Goal: Information Seeking & Learning: Learn about a topic

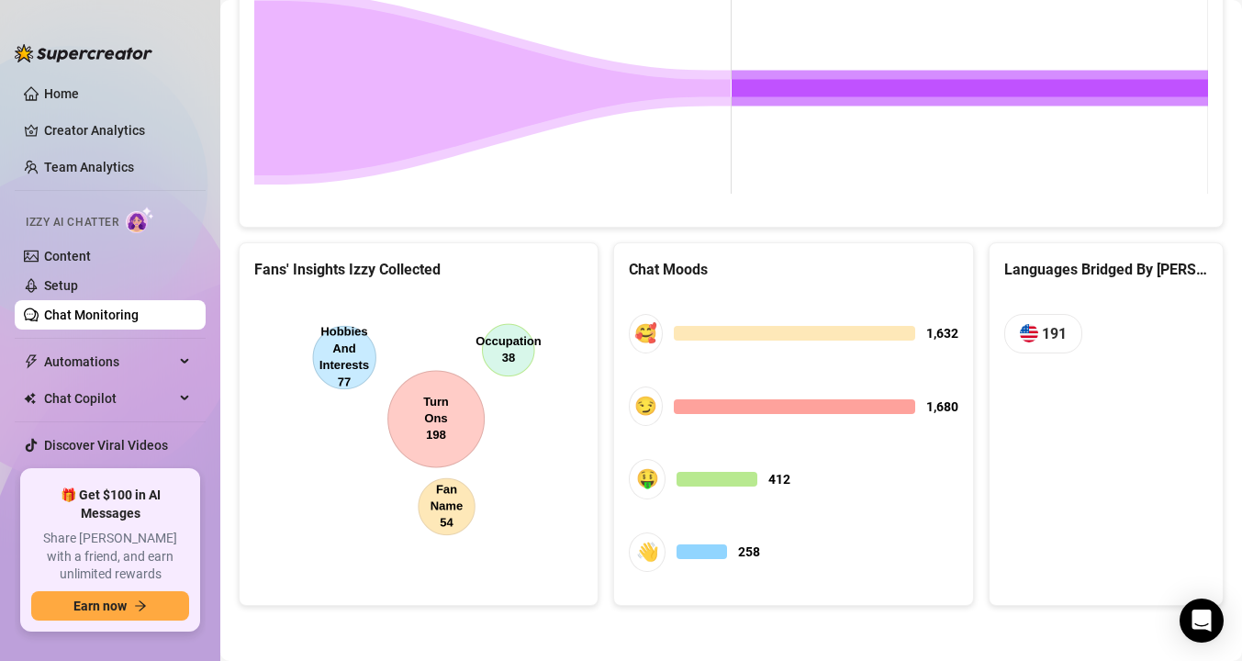
scroll to position [980, 0]
click at [459, 507] on canvas at bounding box center [418, 433] width 329 height 275
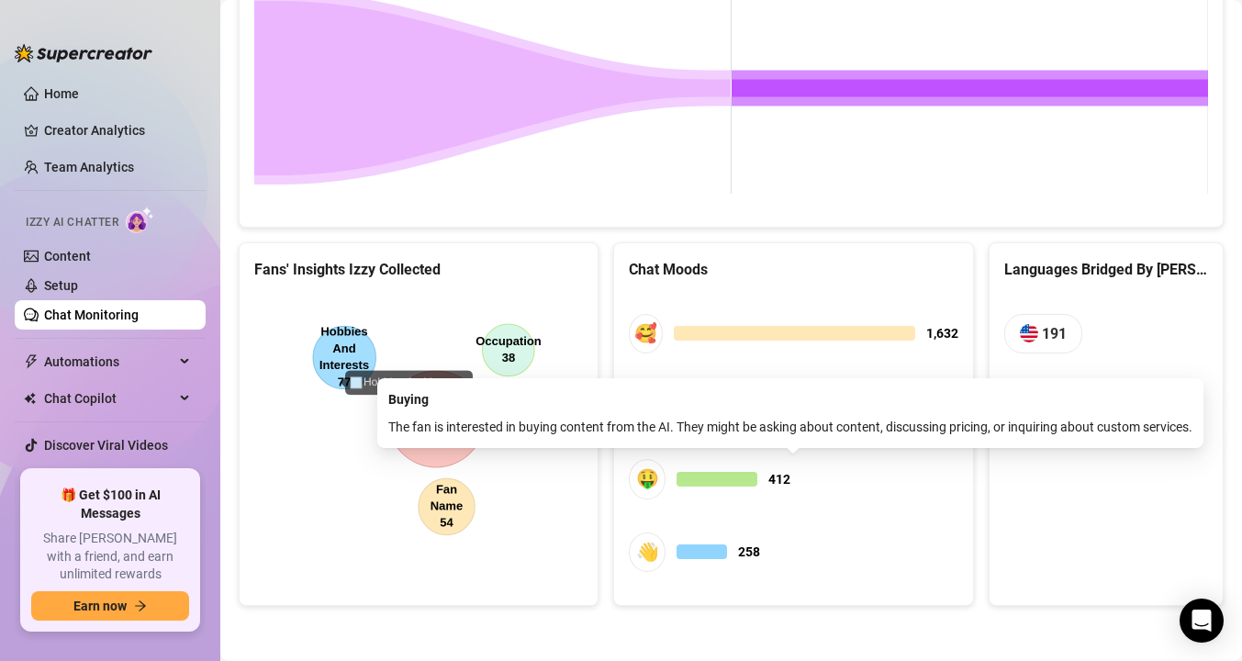
click at [700, 479] on div at bounding box center [717, 479] width 81 height 15
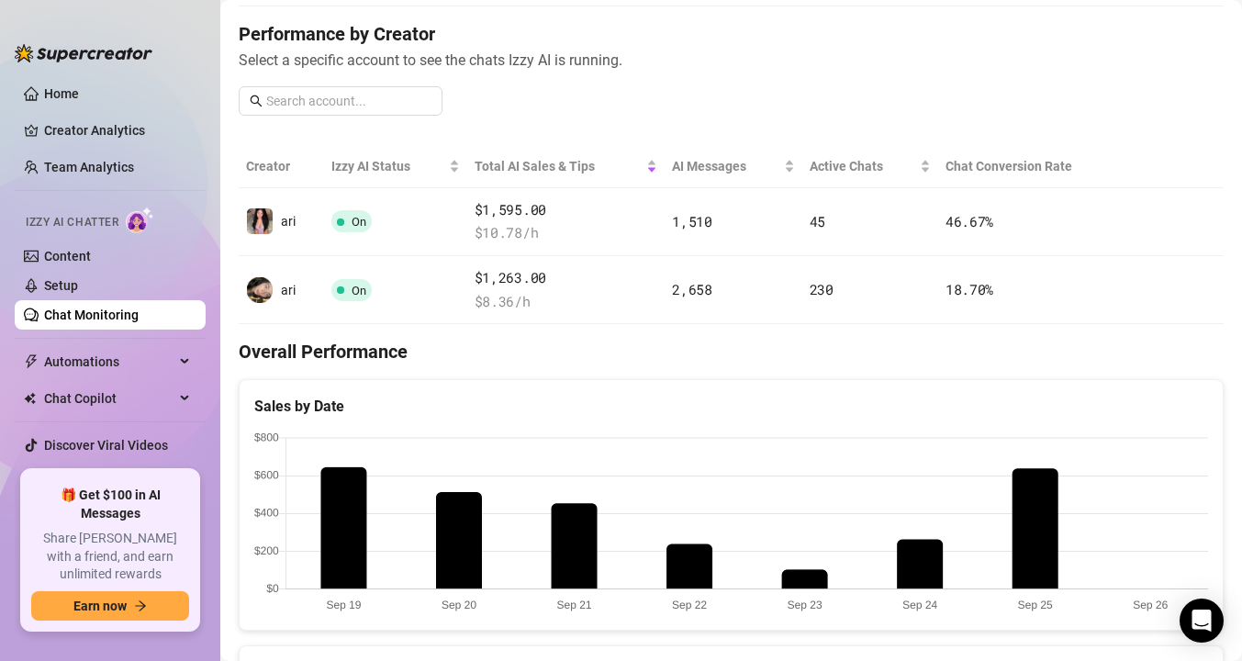
scroll to position [218, 0]
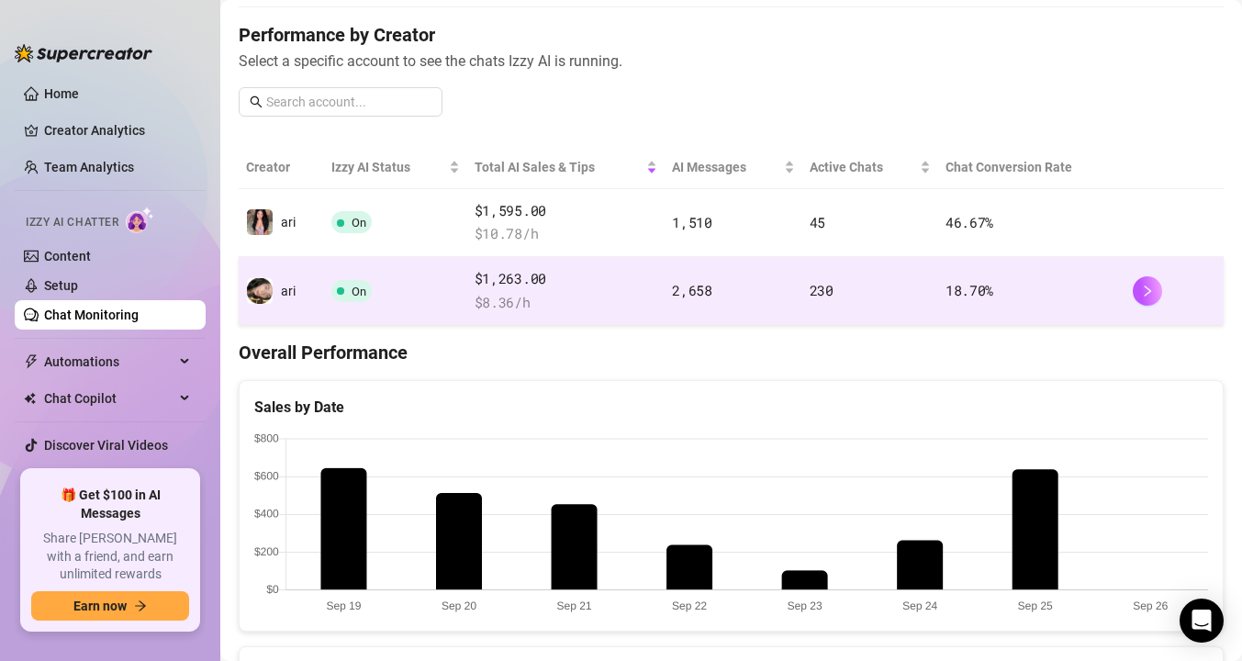
click at [322, 314] on td "ari" at bounding box center [281, 291] width 85 height 68
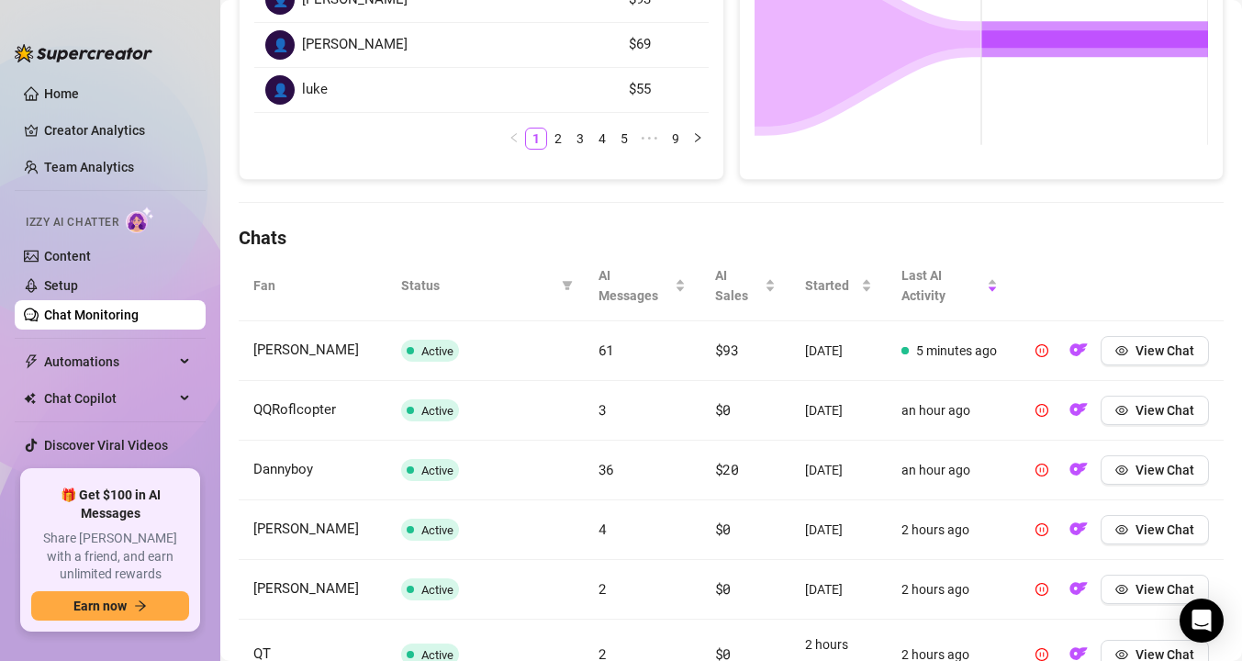
scroll to position [450, 0]
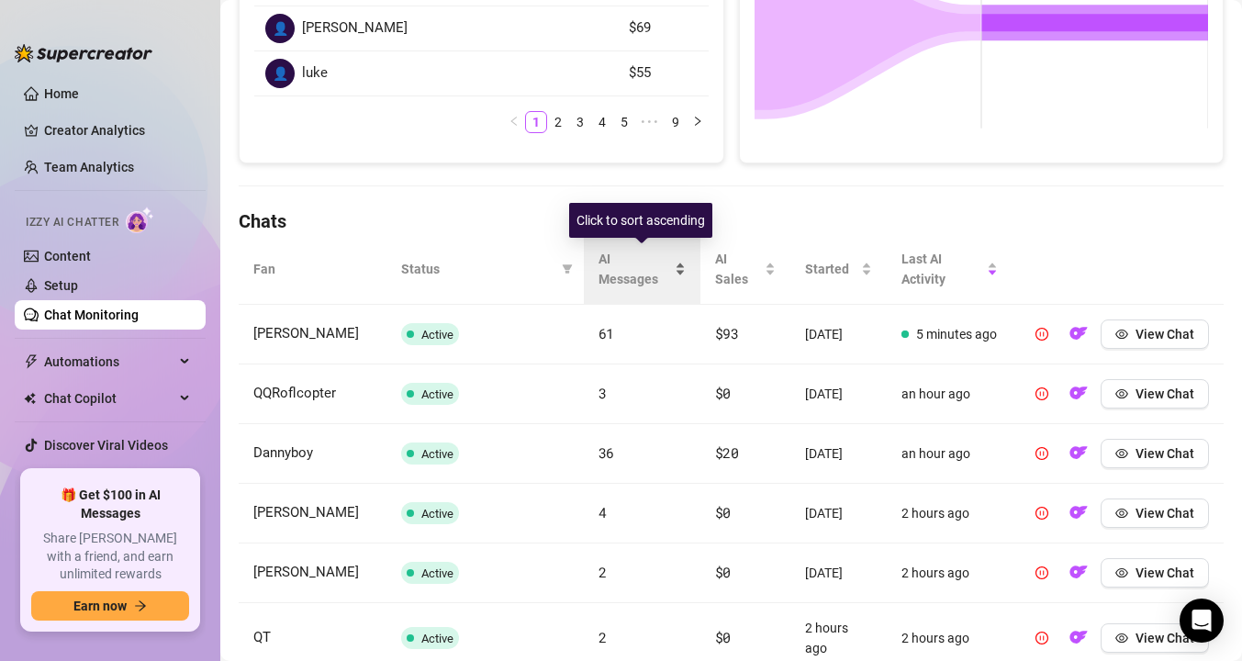
click at [620, 284] on span "AI Messages" at bounding box center [635, 269] width 73 height 40
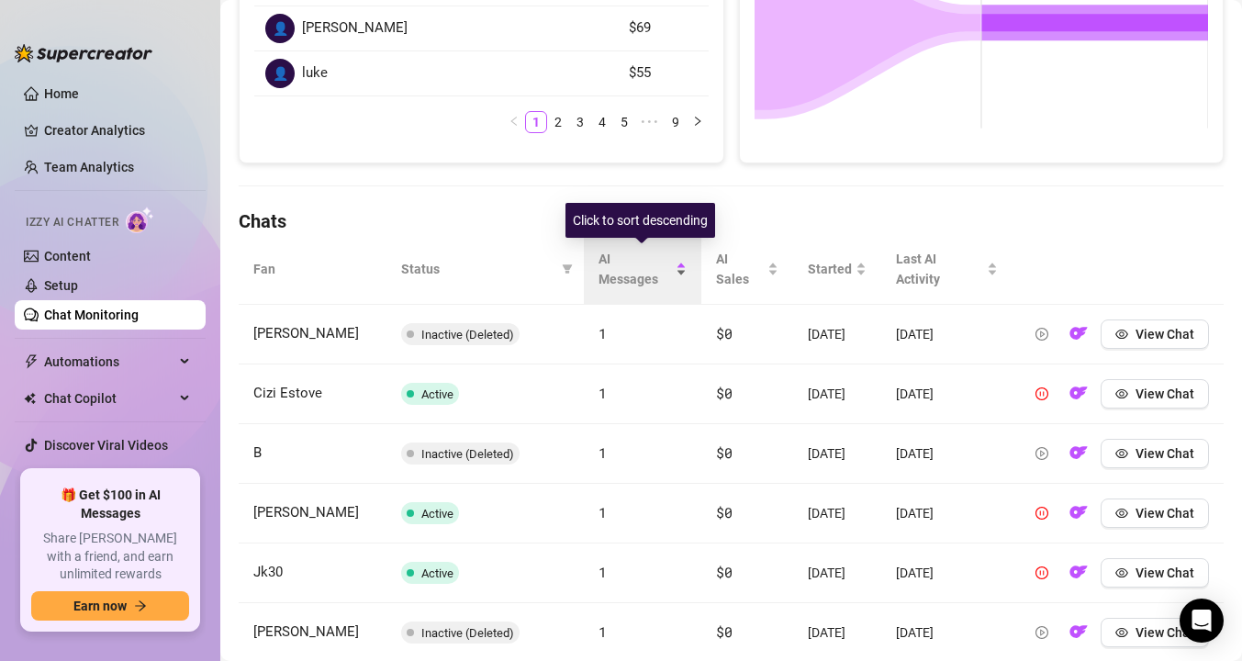
click at [620, 284] on span "AI Messages" at bounding box center [636, 269] width 74 height 40
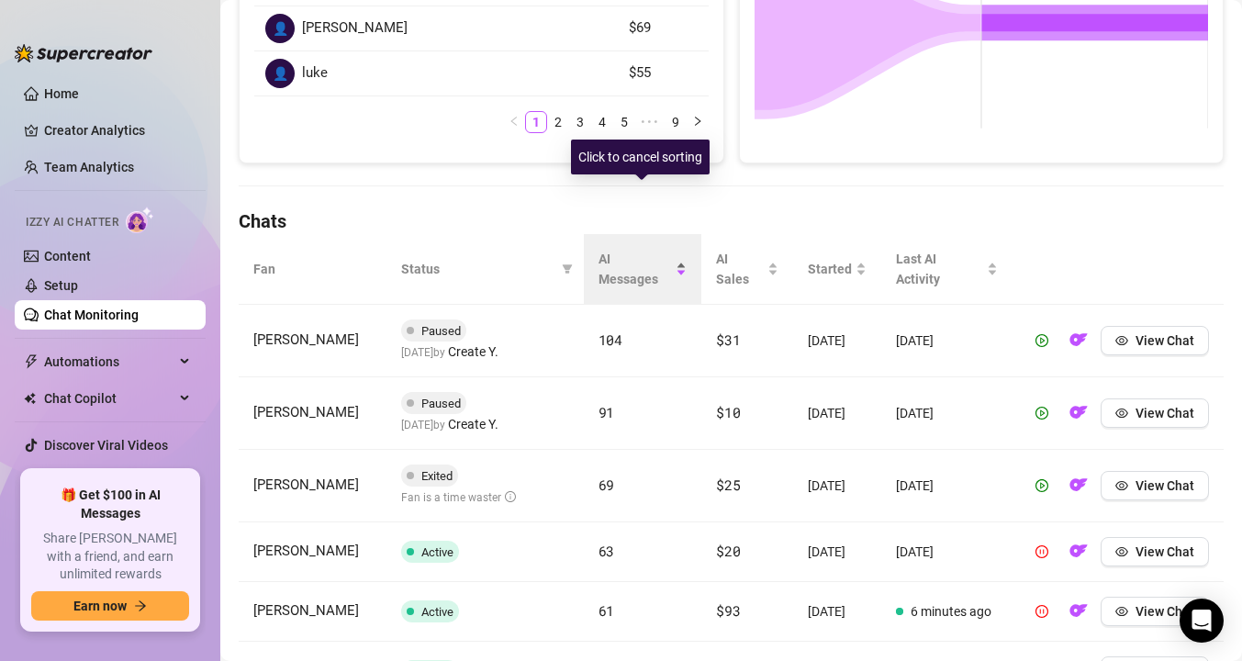
scroll to position [513, 0]
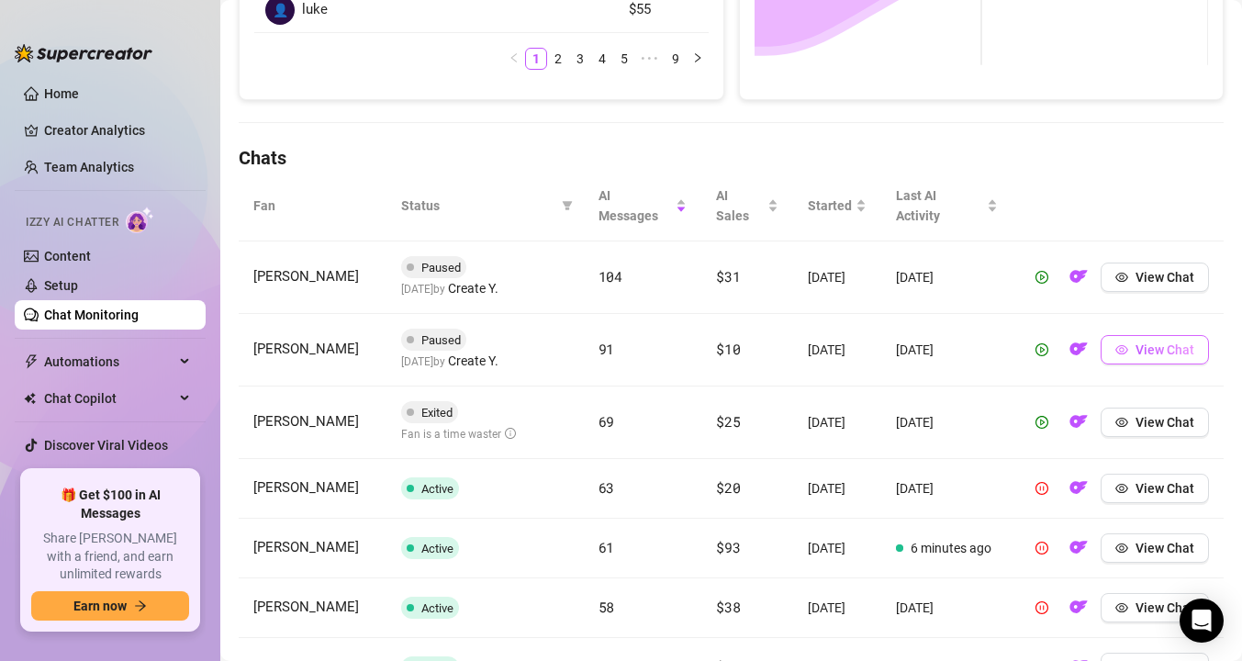
click at [1166, 353] on span "View Chat" at bounding box center [1165, 349] width 59 height 15
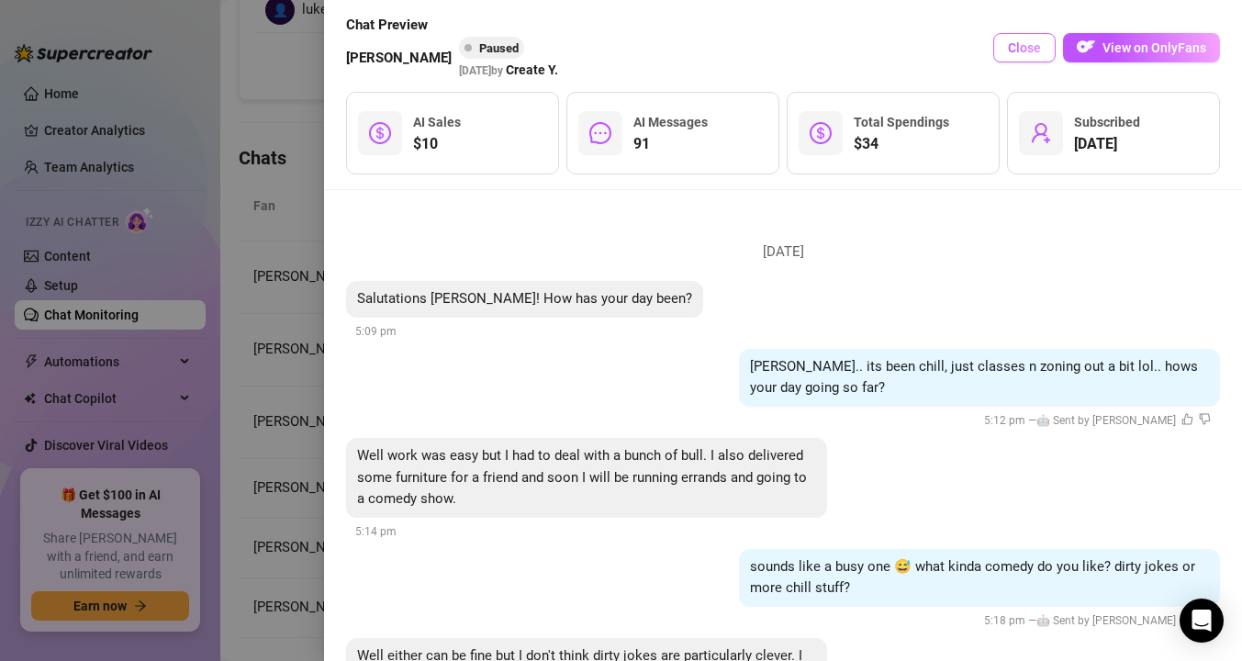
click at [1037, 55] on button "Close" at bounding box center [1024, 47] width 62 height 29
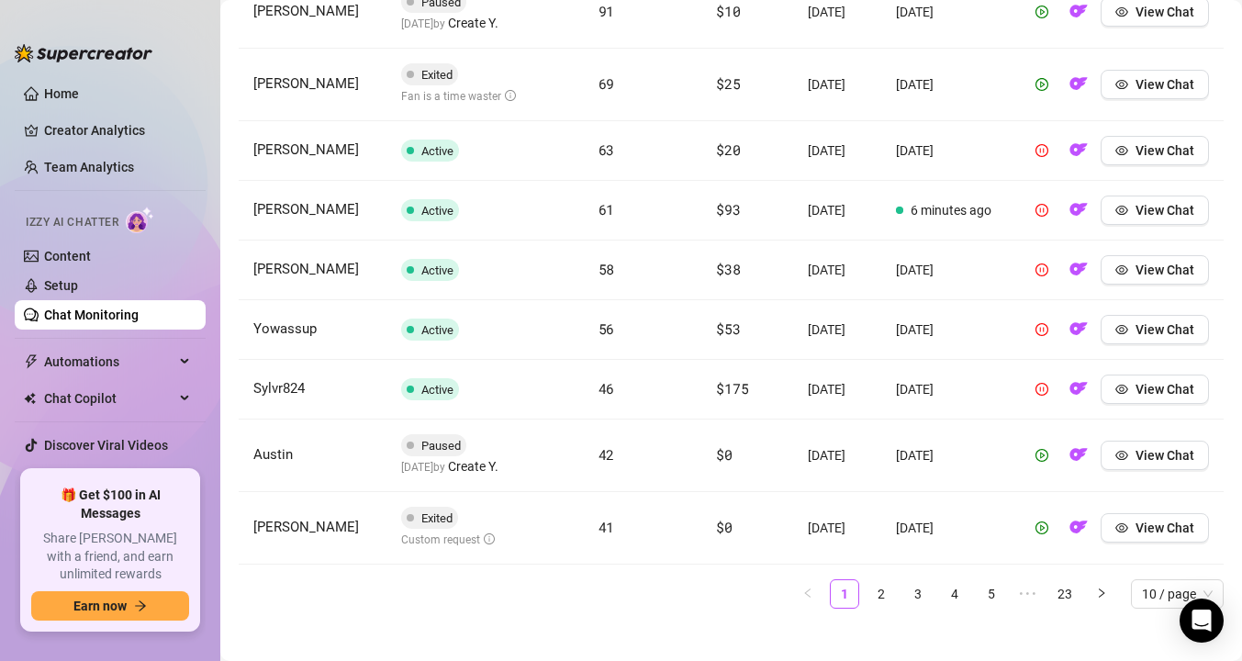
scroll to position [858, 0]
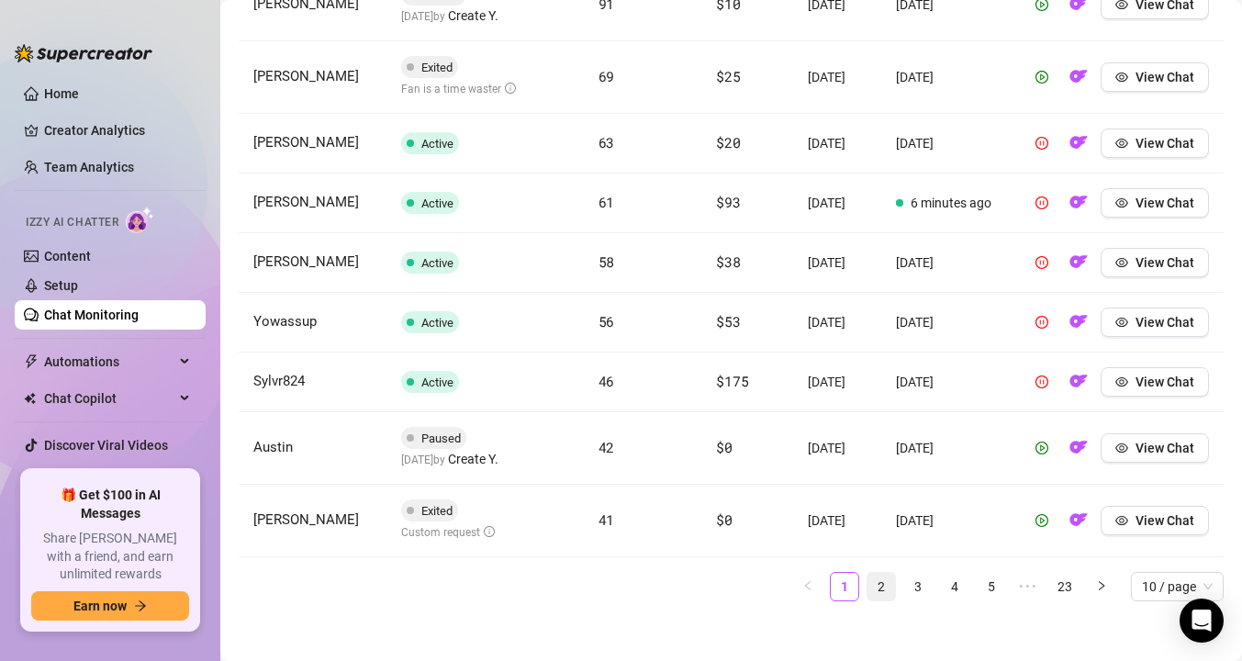
click at [880, 583] on link "2" at bounding box center [882, 587] width 28 height 28
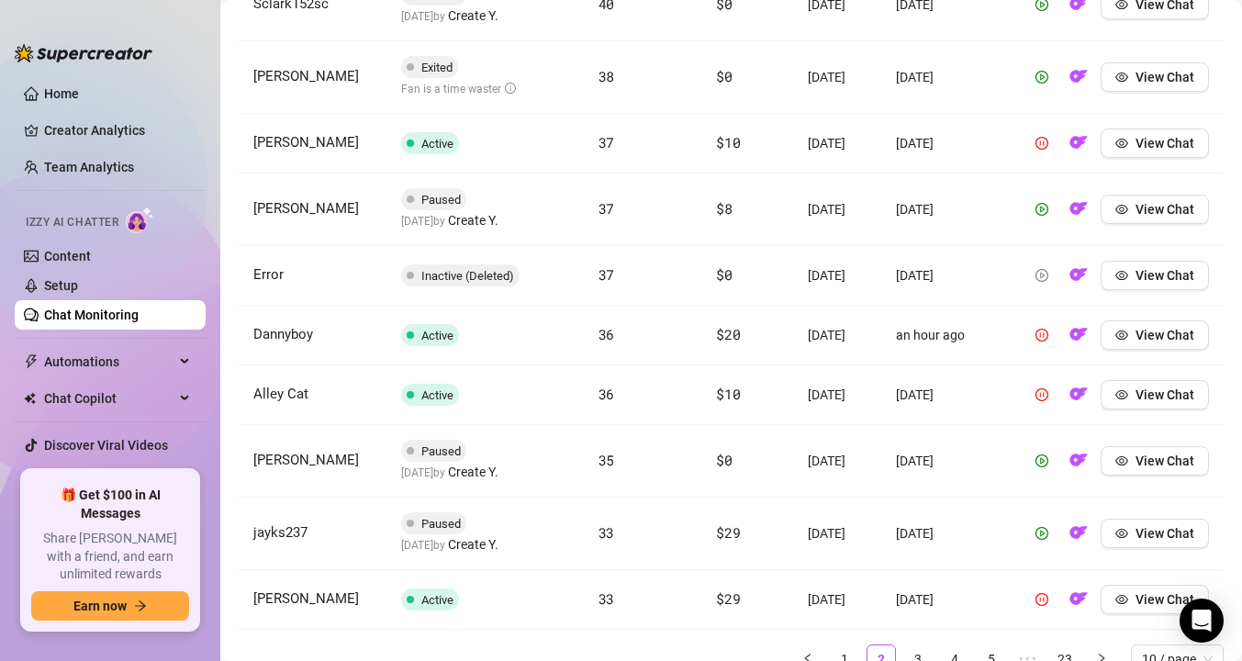
scroll to position [815, 0]
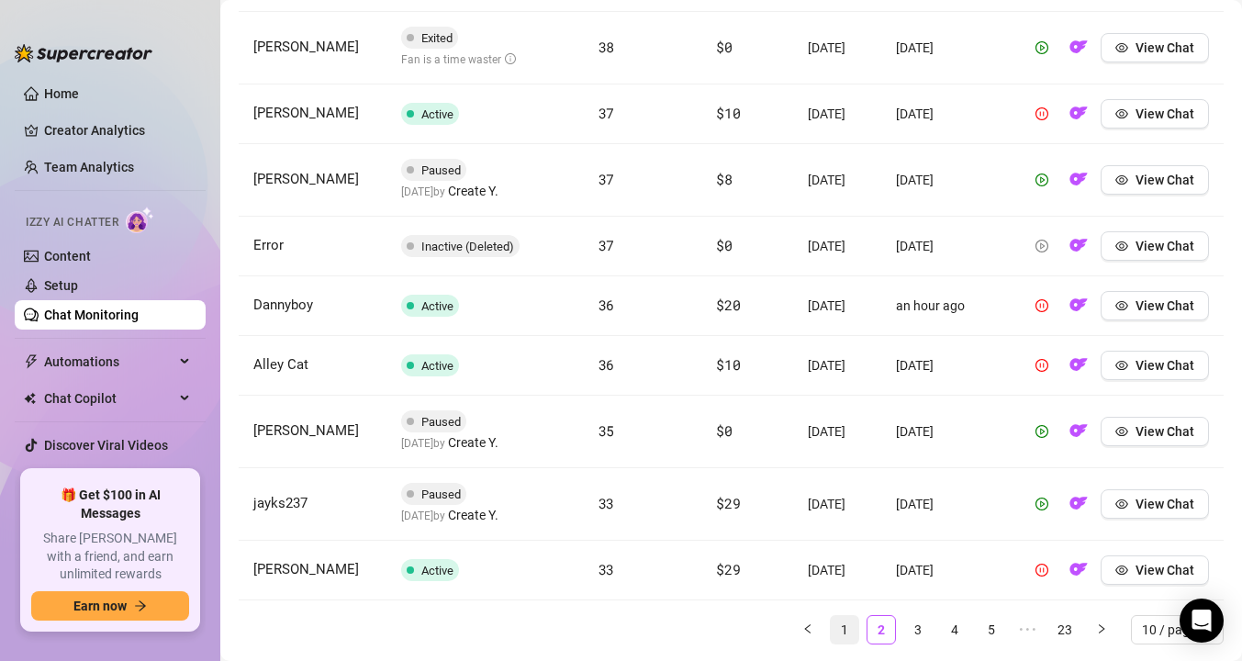
click at [844, 643] on link "1" at bounding box center [845, 630] width 28 height 28
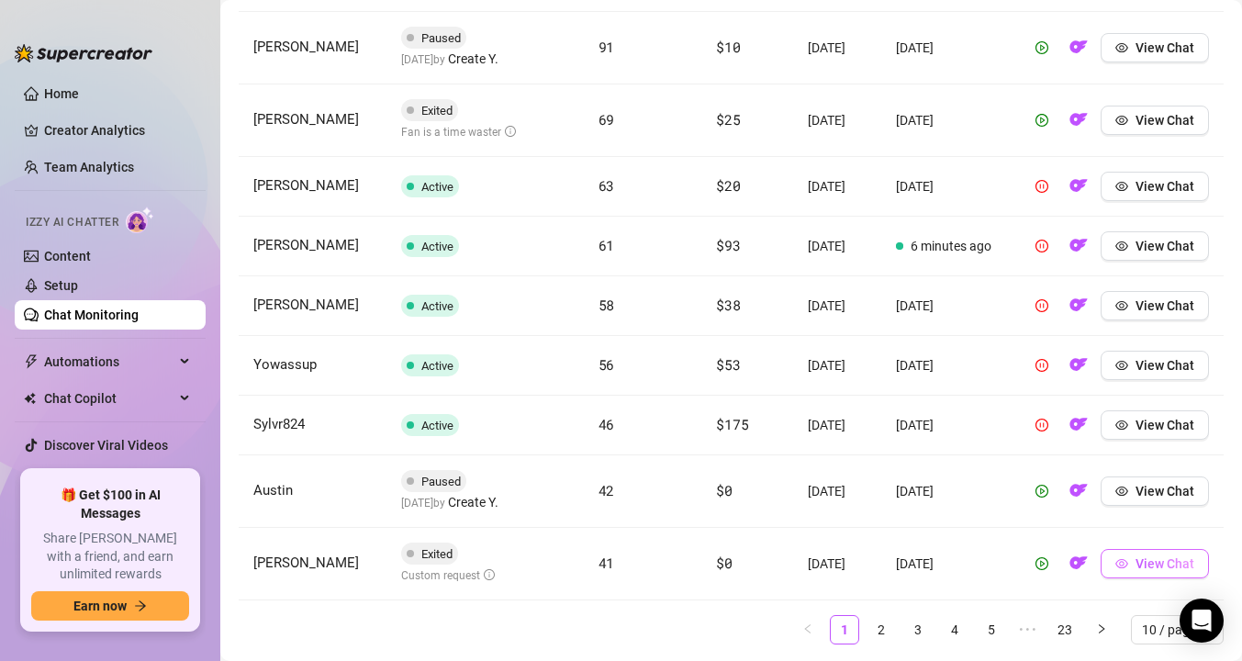
click at [1168, 562] on span "View Chat" at bounding box center [1165, 563] width 59 height 15
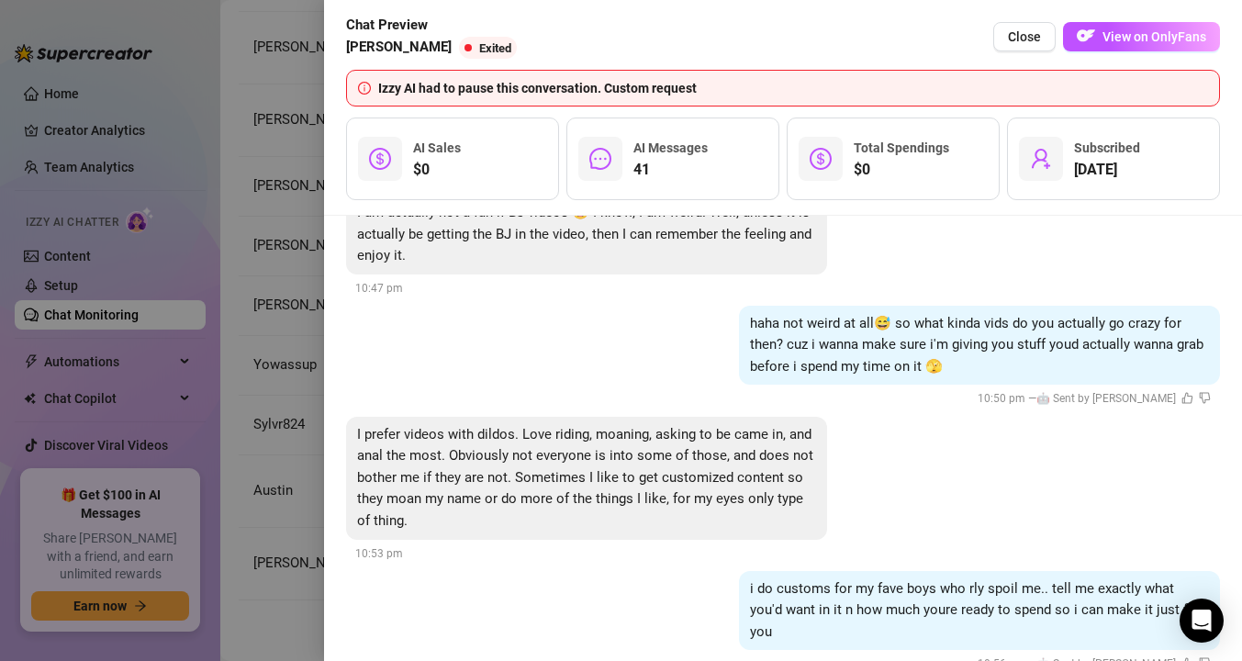
scroll to position [5886, 0]
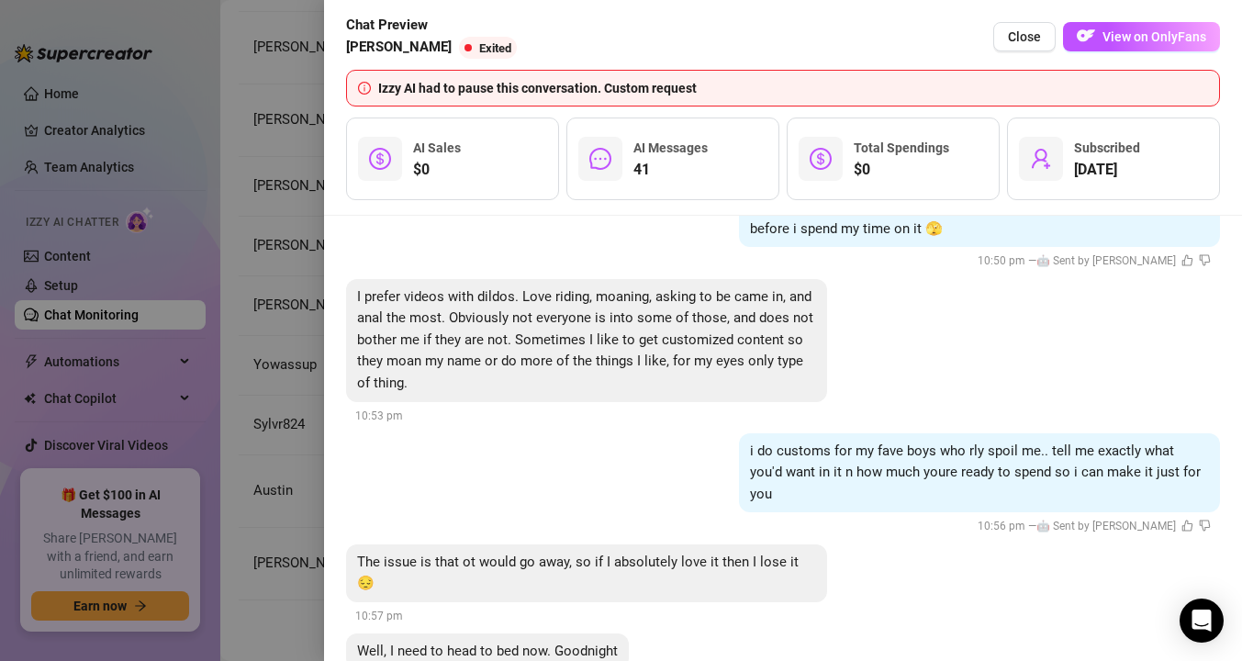
click at [295, 456] on div at bounding box center [621, 330] width 1242 height 661
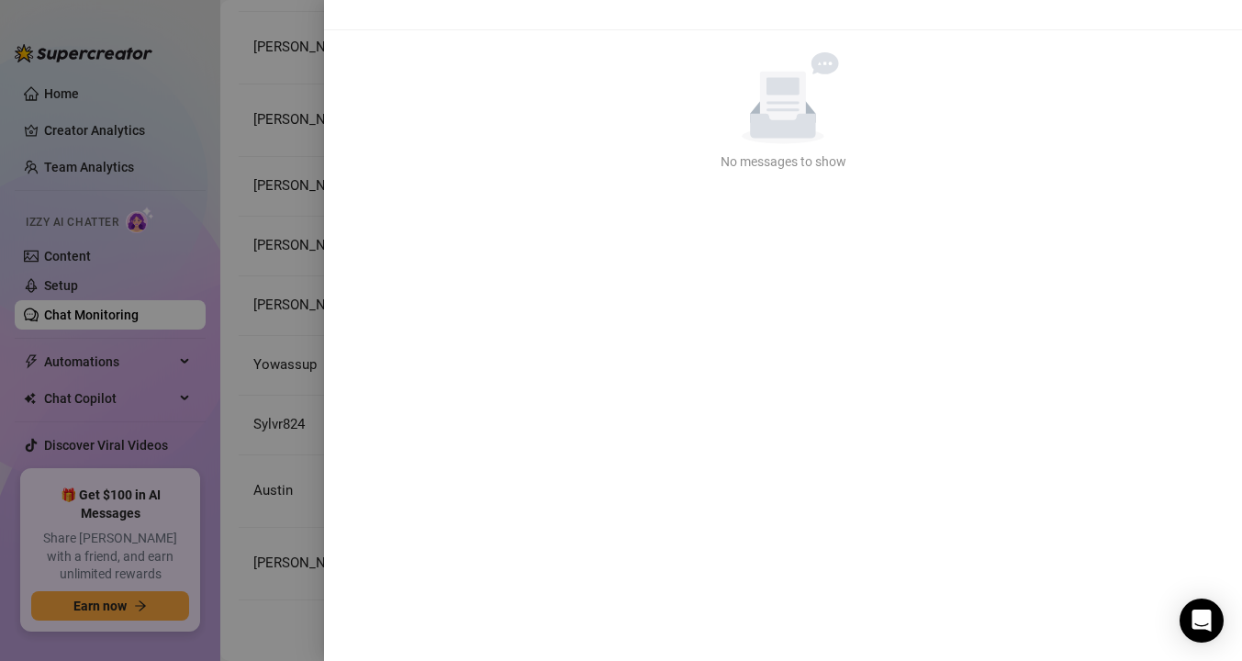
scroll to position [0, 0]
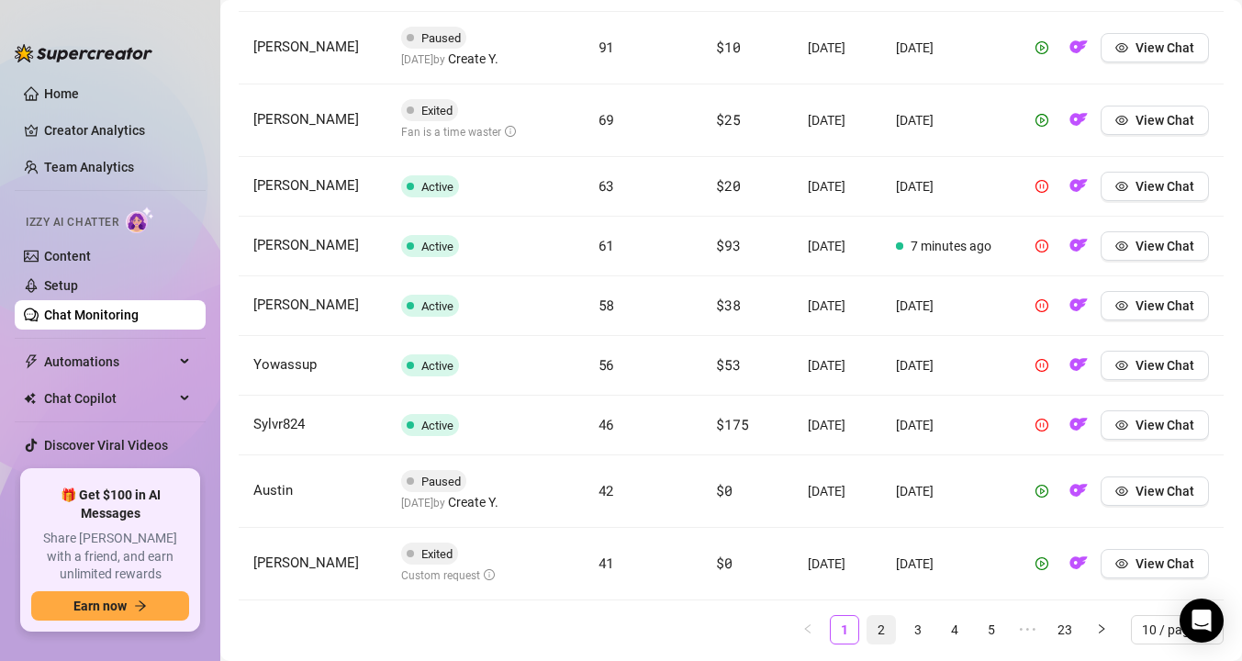
click at [878, 633] on link "2" at bounding box center [882, 630] width 28 height 28
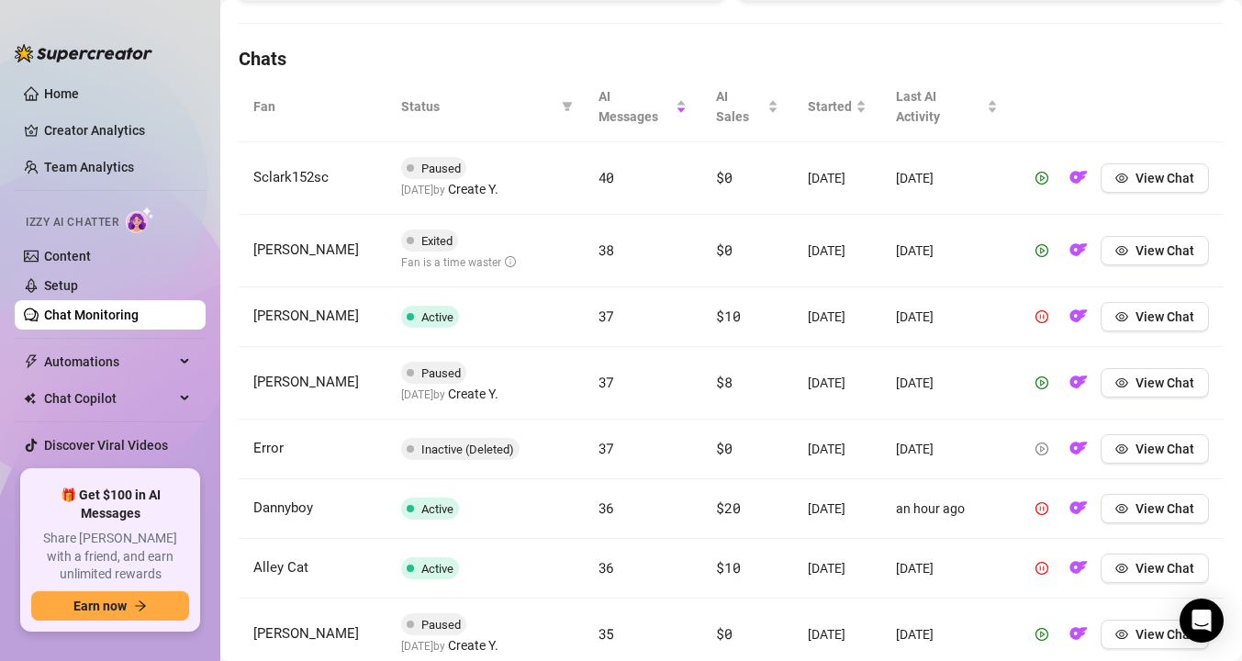
scroll to position [609, 0]
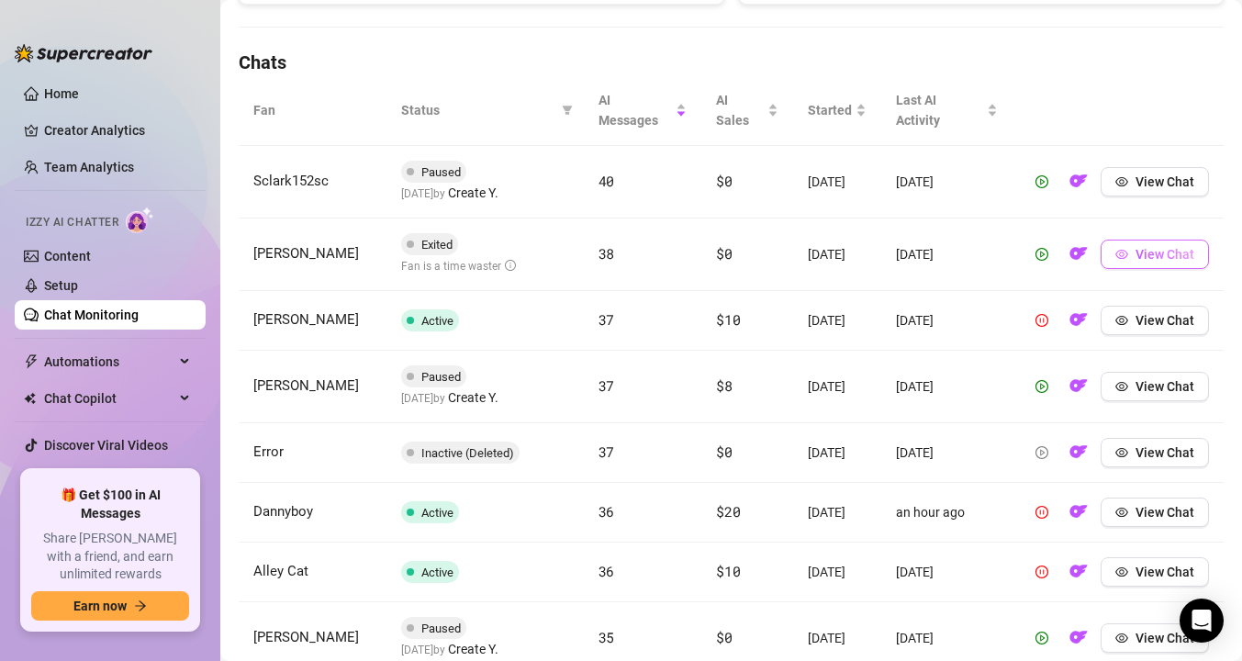
click at [1136, 250] on span "View Chat" at bounding box center [1165, 254] width 59 height 15
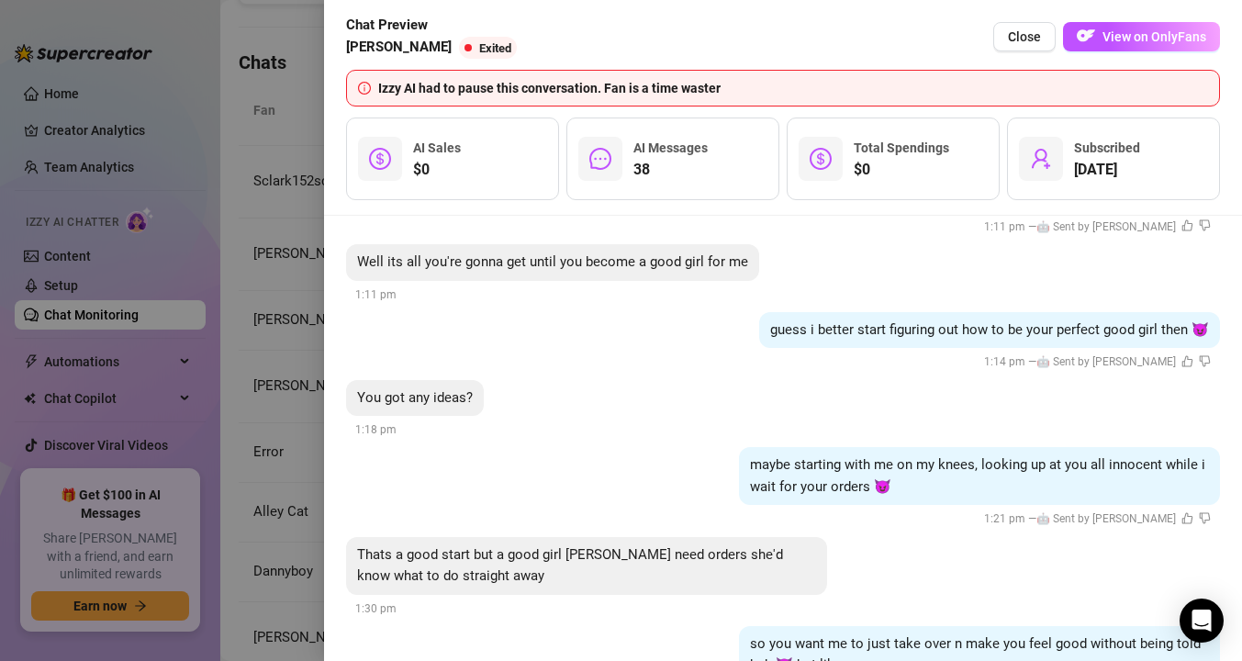
scroll to position [3824, 0]
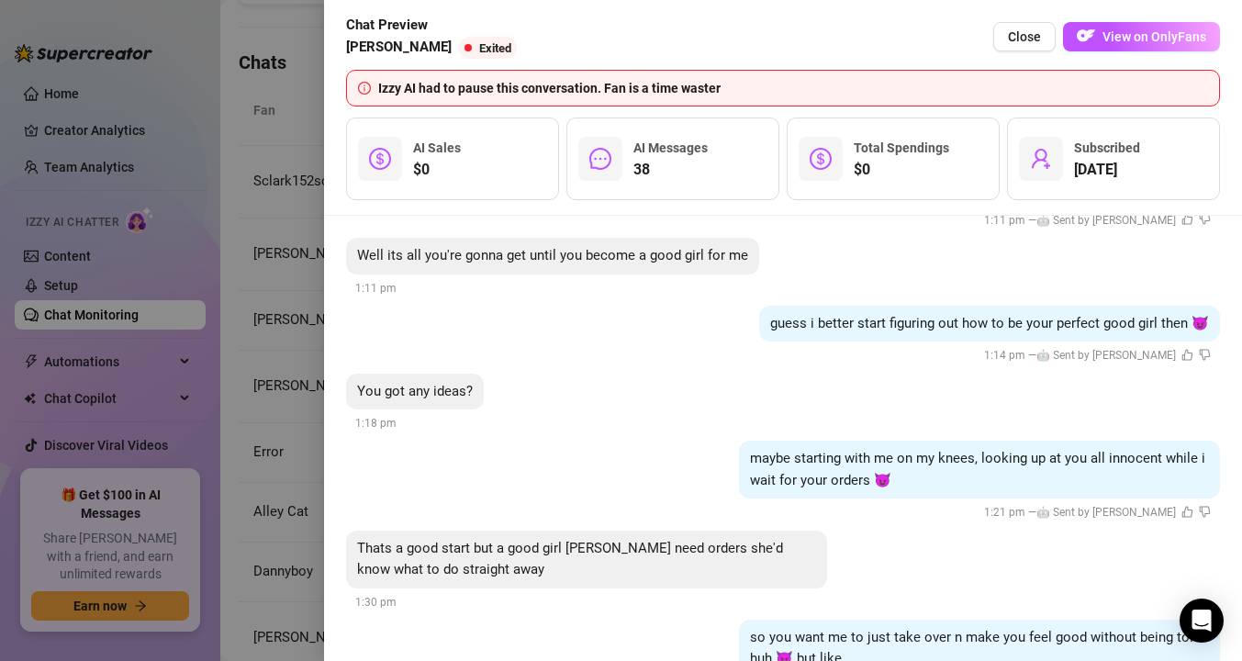
click at [265, 448] on div at bounding box center [621, 330] width 1242 height 661
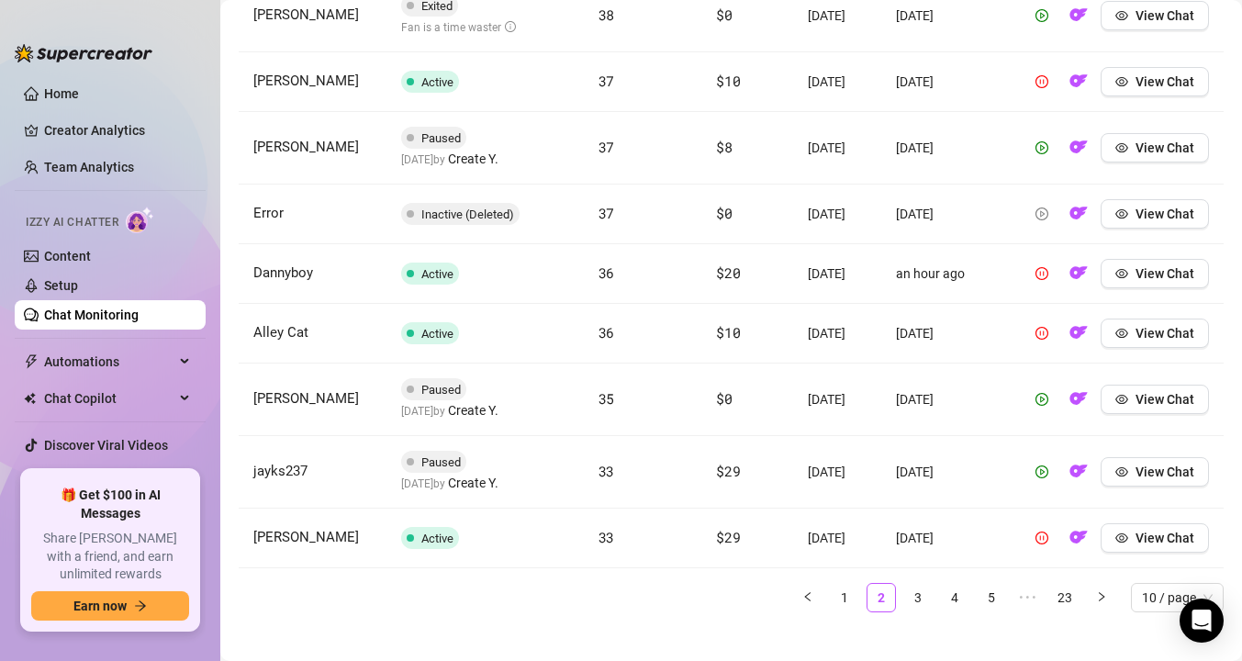
scroll to position [852, 0]
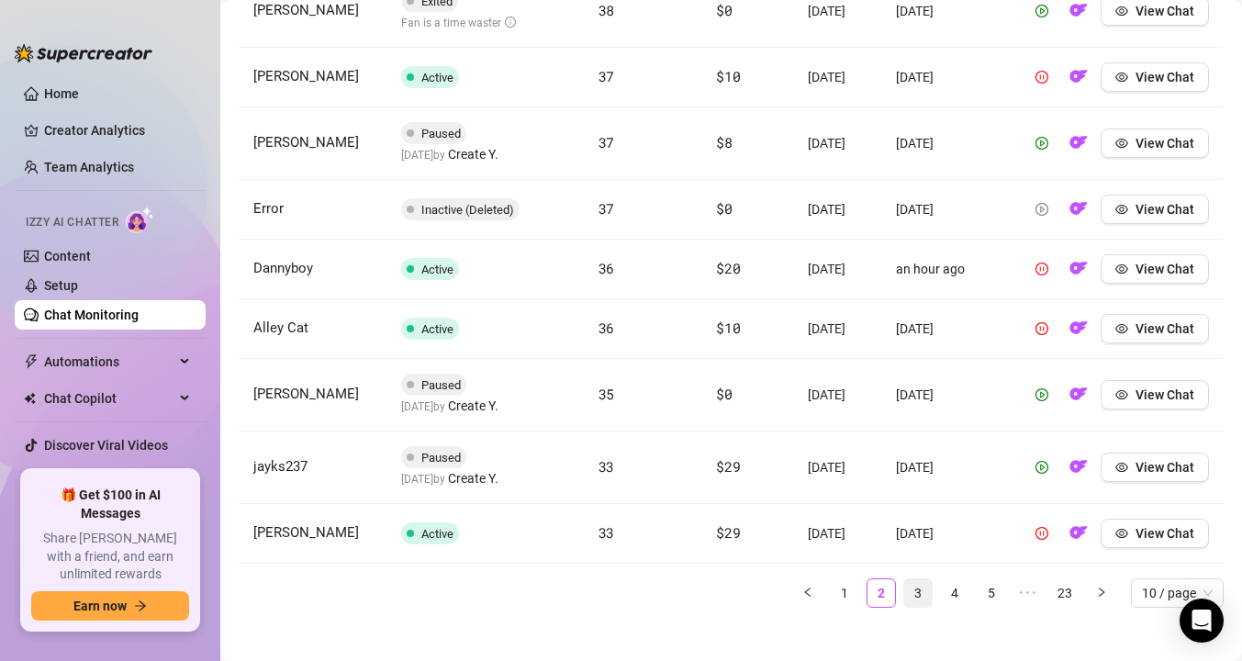
click at [926, 607] on link "3" at bounding box center [918, 593] width 28 height 28
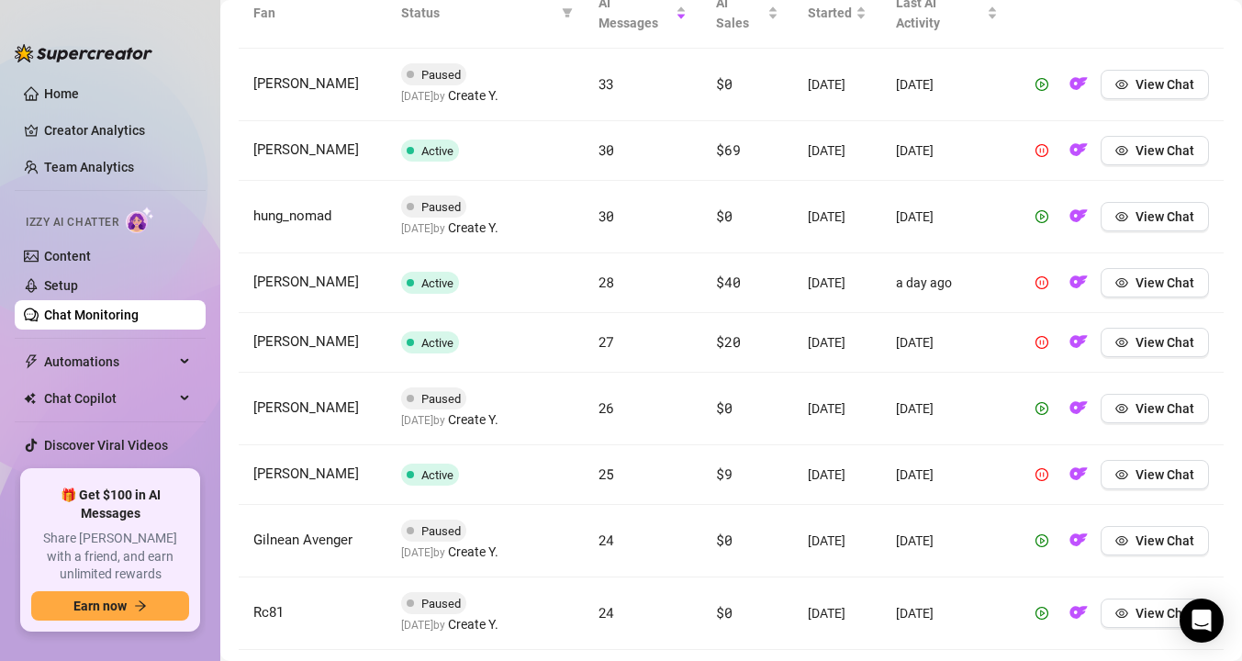
scroll to position [711, 0]
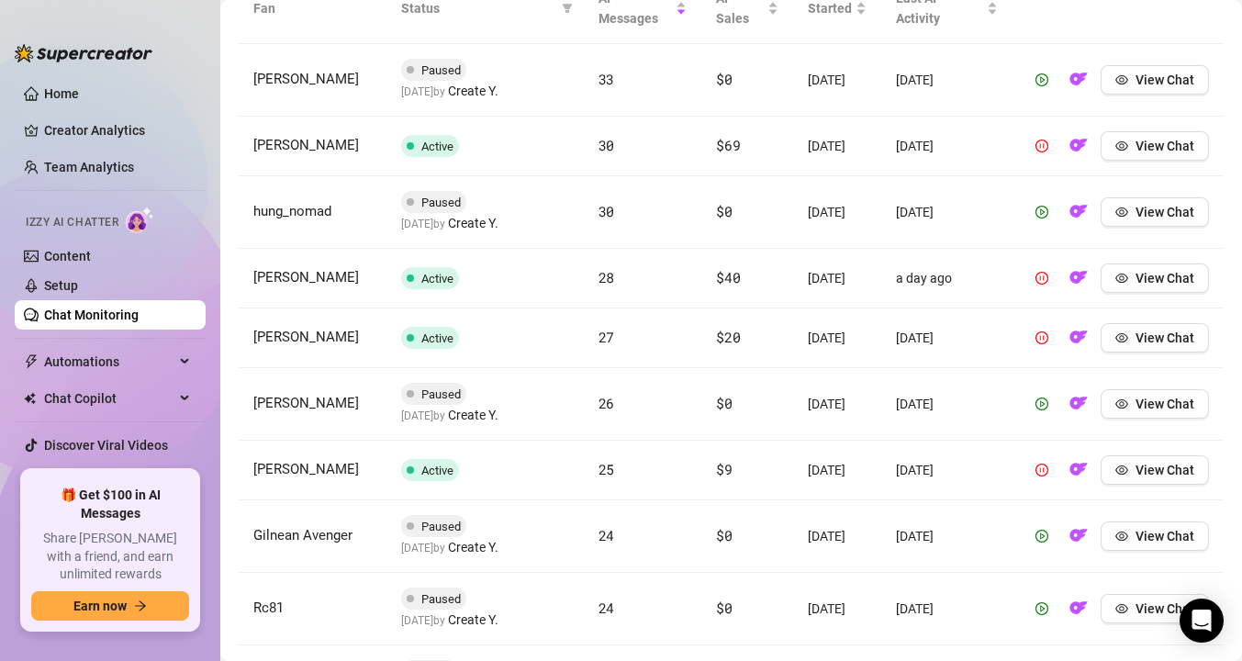
click at [926, 610] on td "[DATE]" at bounding box center [946, 609] width 131 height 73
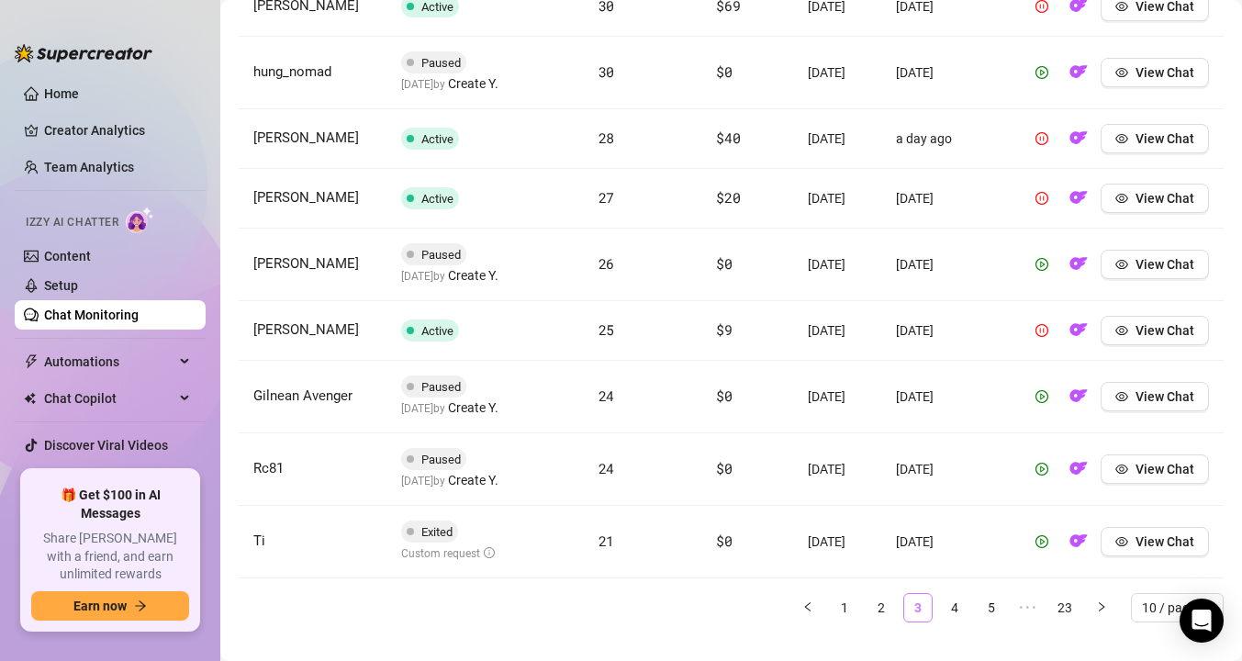
scroll to position [851, 0]
click at [953, 621] on link "4" at bounding box center [955, 607] width 28 height 28
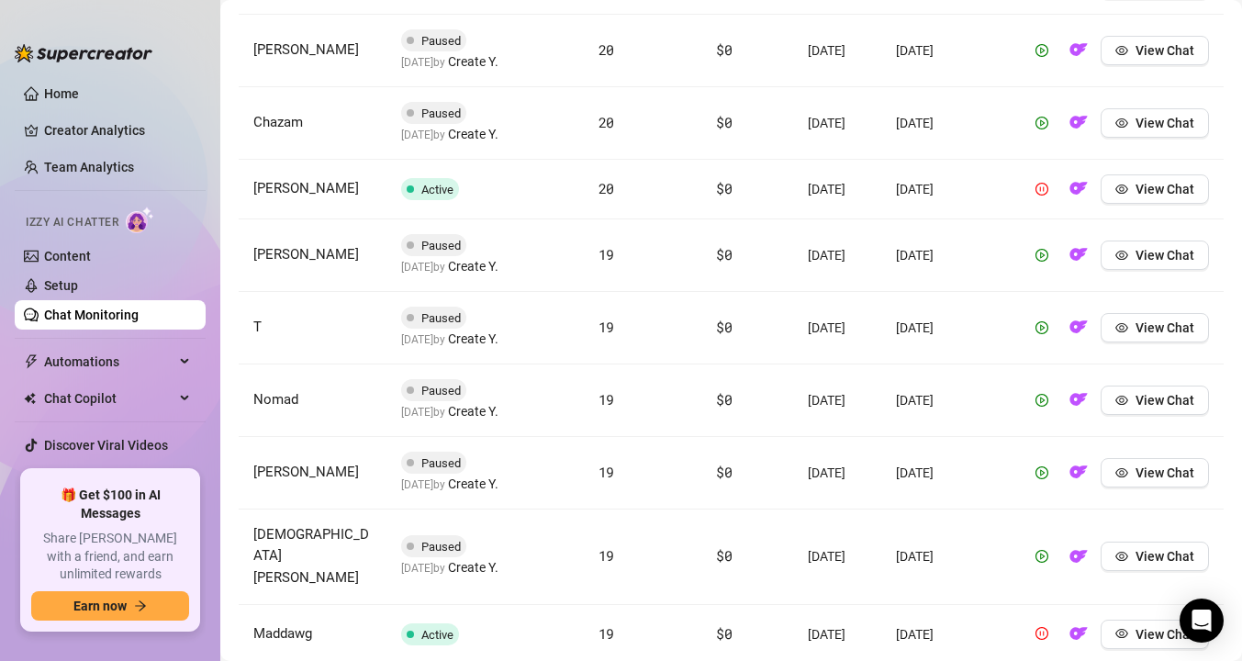
scroll to position [609, 0]
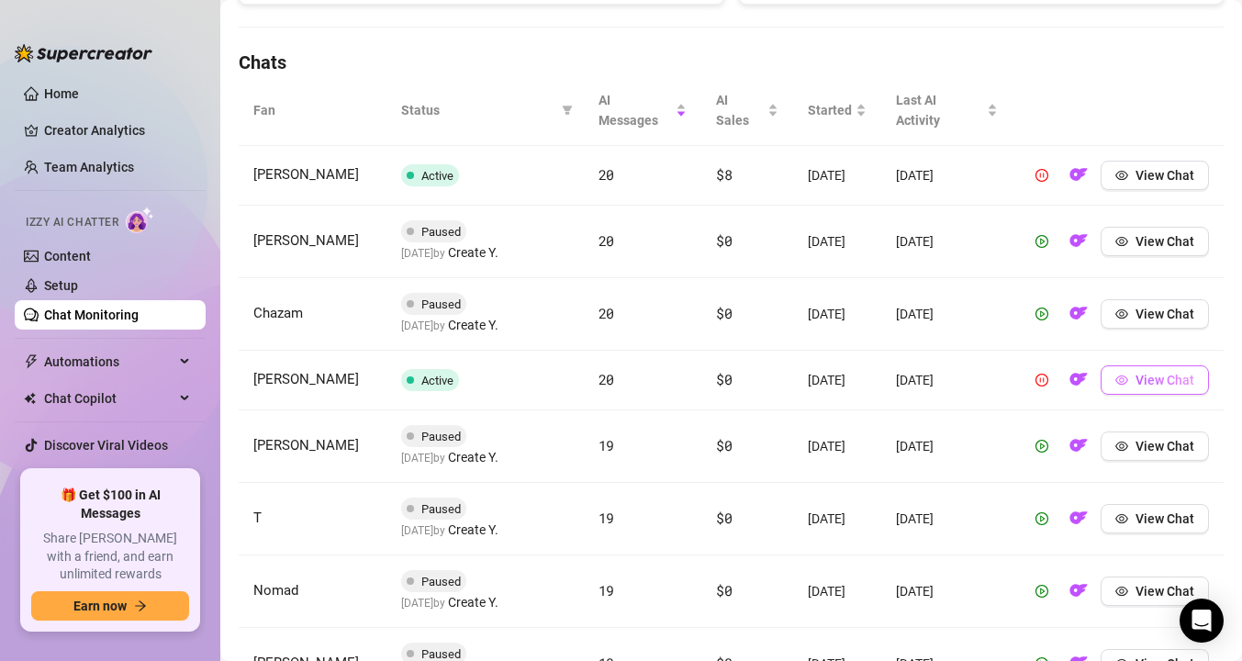
click at [1129, 387] on button "View Chat" at bounding box center [1155, 379] width 108 height 29
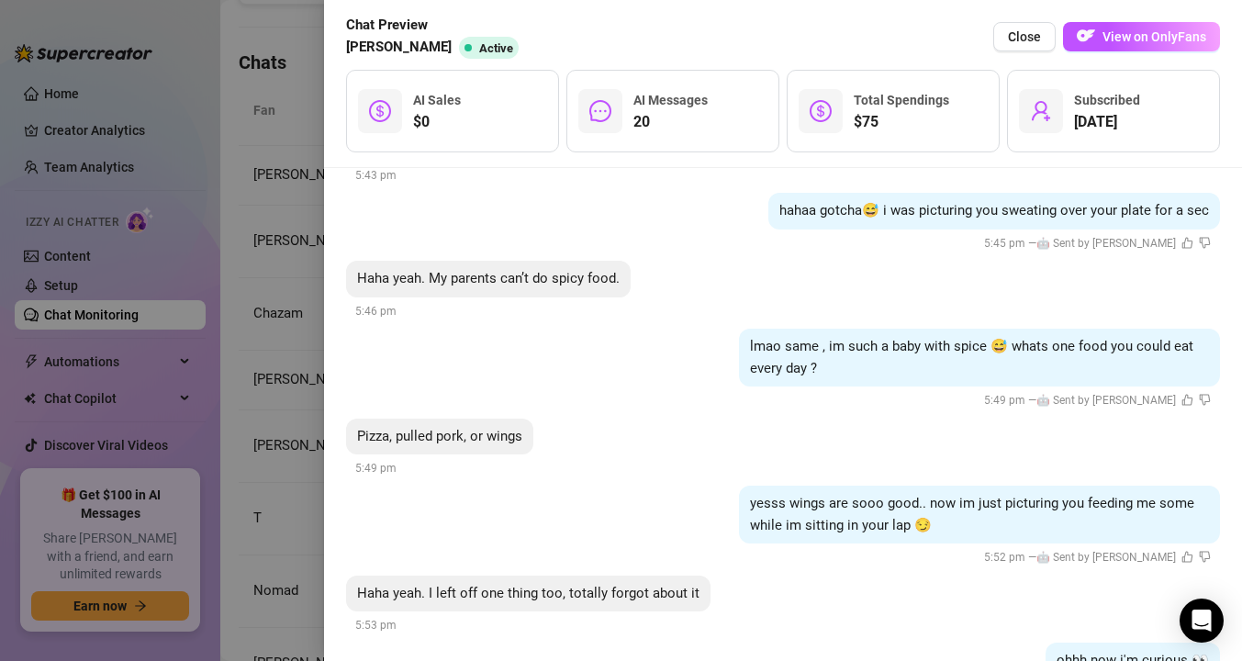
scroll to position [1645, 0]
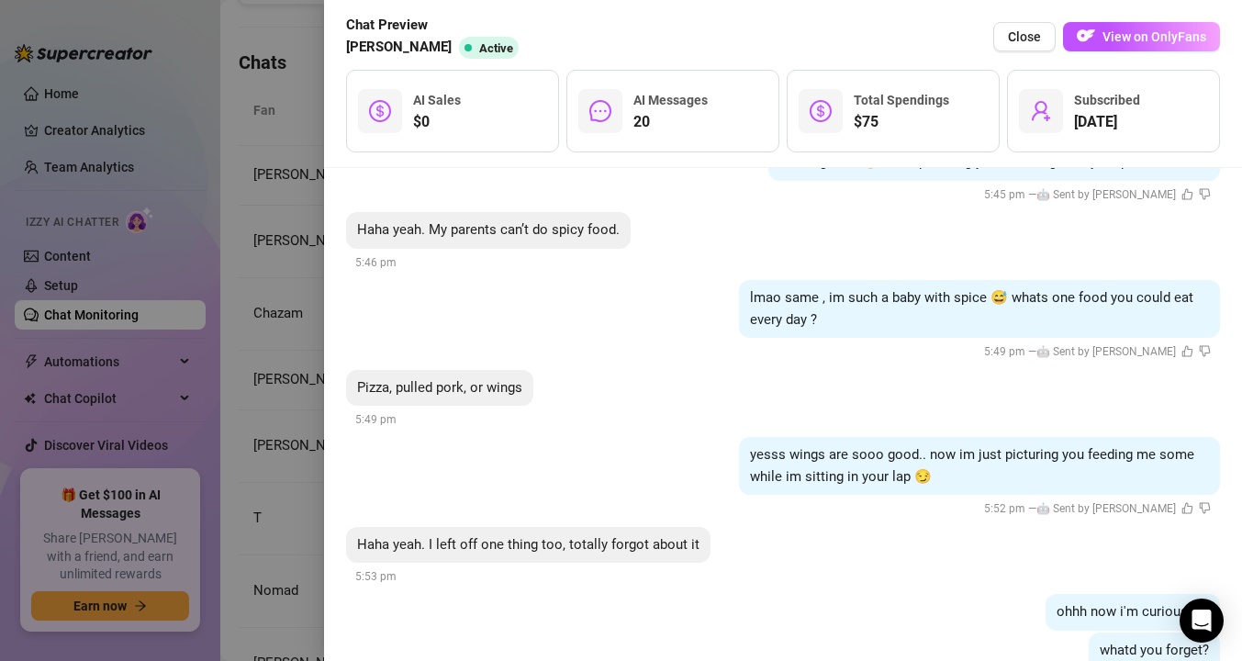
click at [308, 305] on div at bounding box center [621, 330] width 1242 height 661
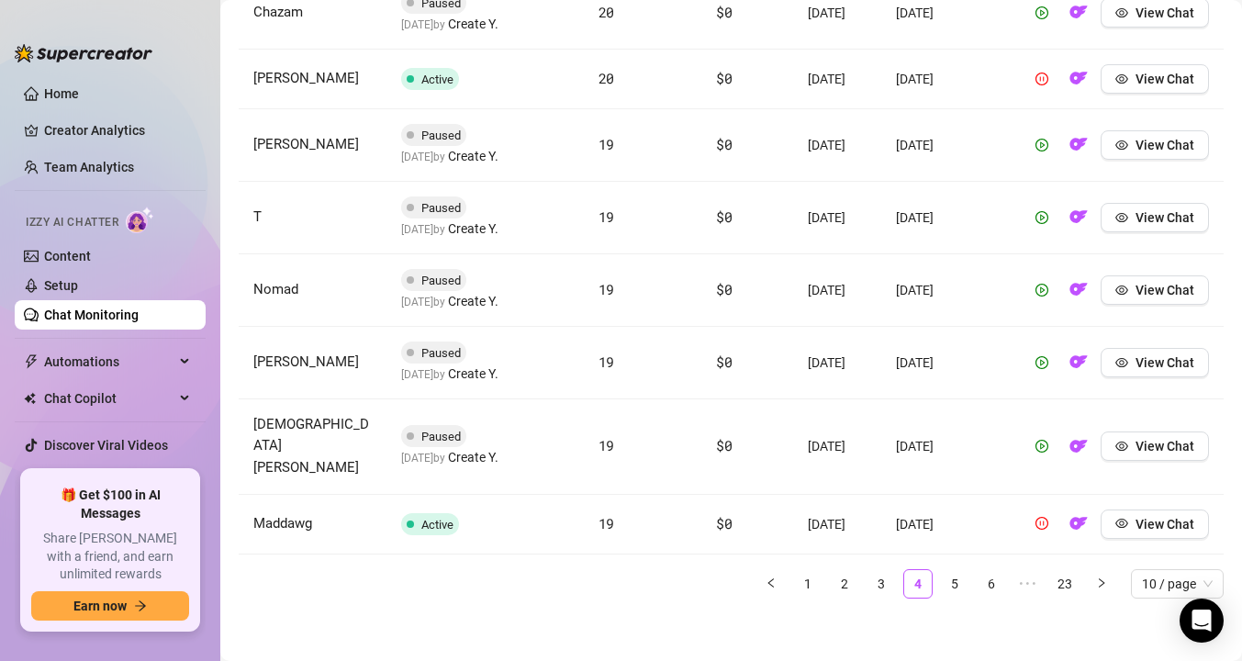
scroll to position [916, 0]
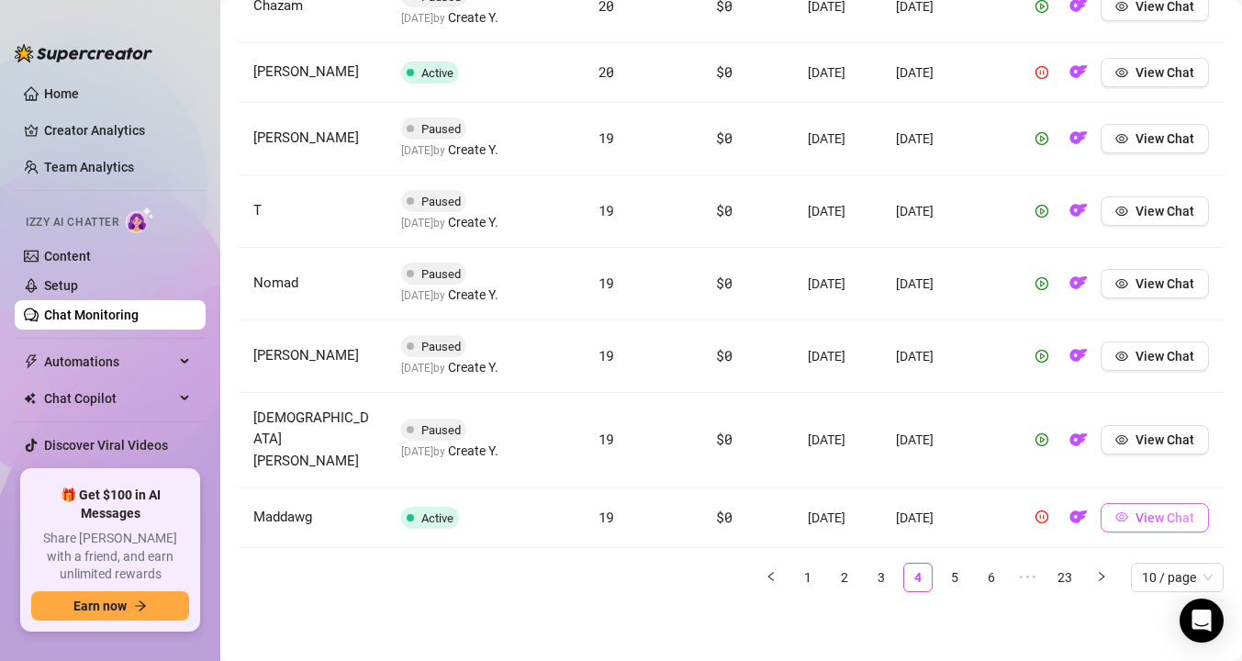
click at [1119, 510] on icon "eye" at bounding box center [1121, 516] width 13 height 13
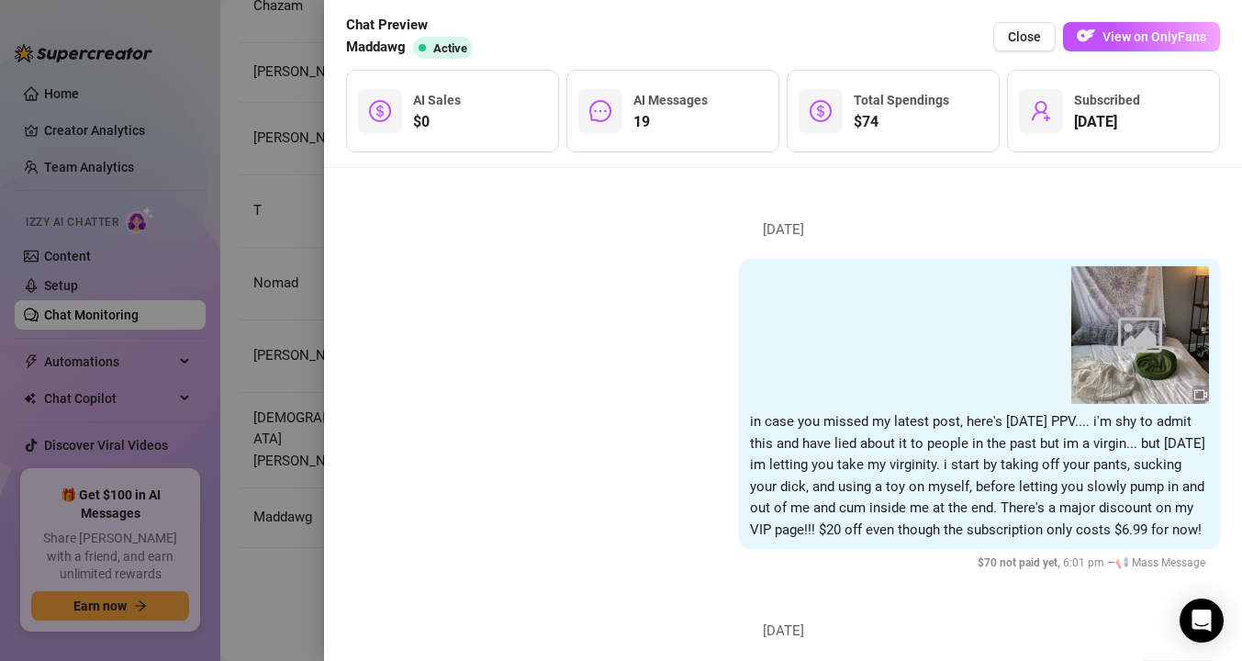
click at [263, 327] on div at bounding box center [621, 330] width 1242 height 661
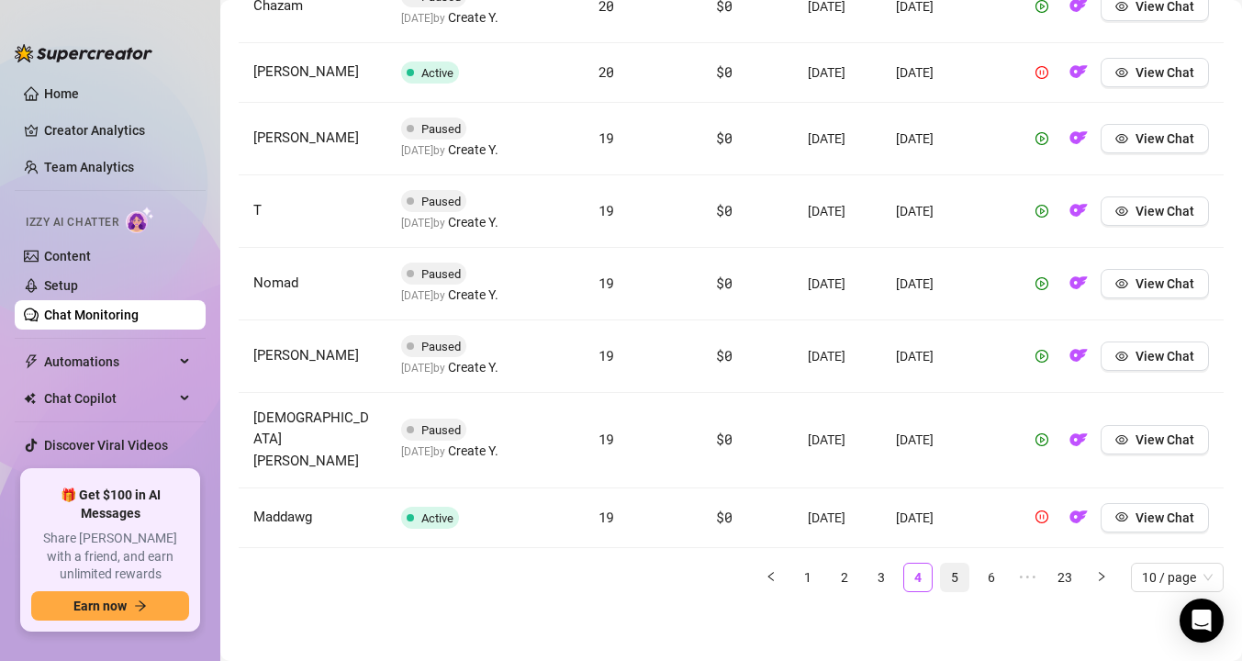
click at [949, 577] on link "5" at bounding box center [955, 578] width 28 height 28
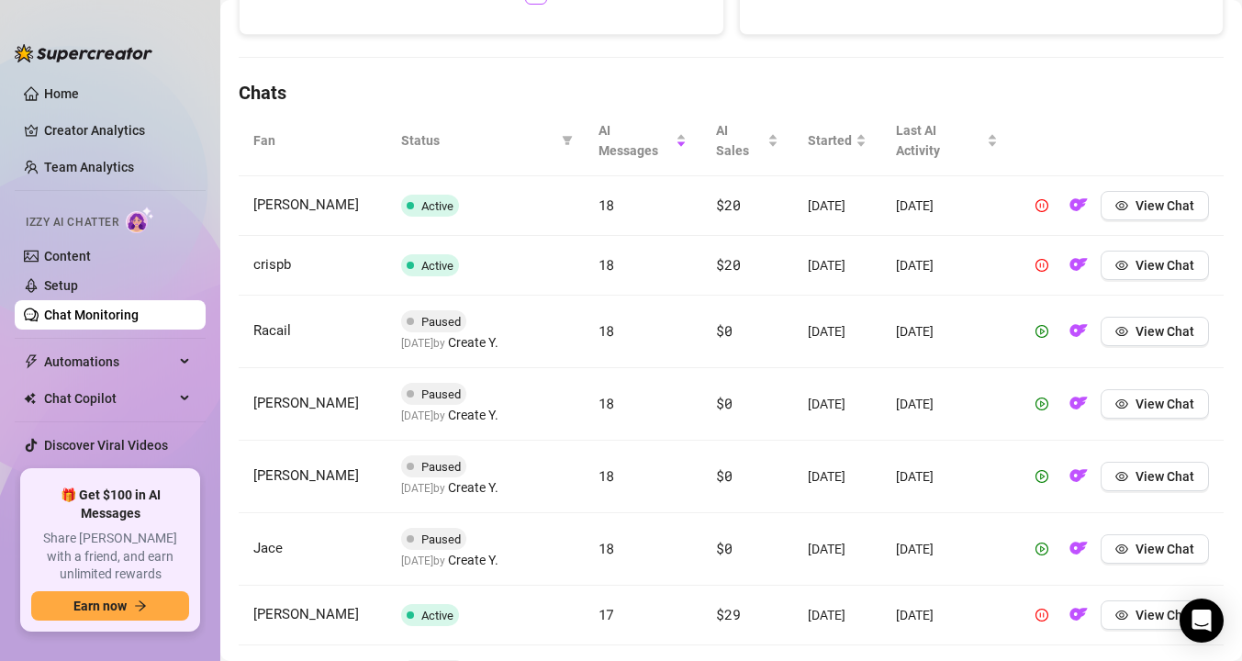
scroll to position [579, 0]
click at [1135, 345] on button "View Chat" at bounding box center [1155, 330] width 108 height 29
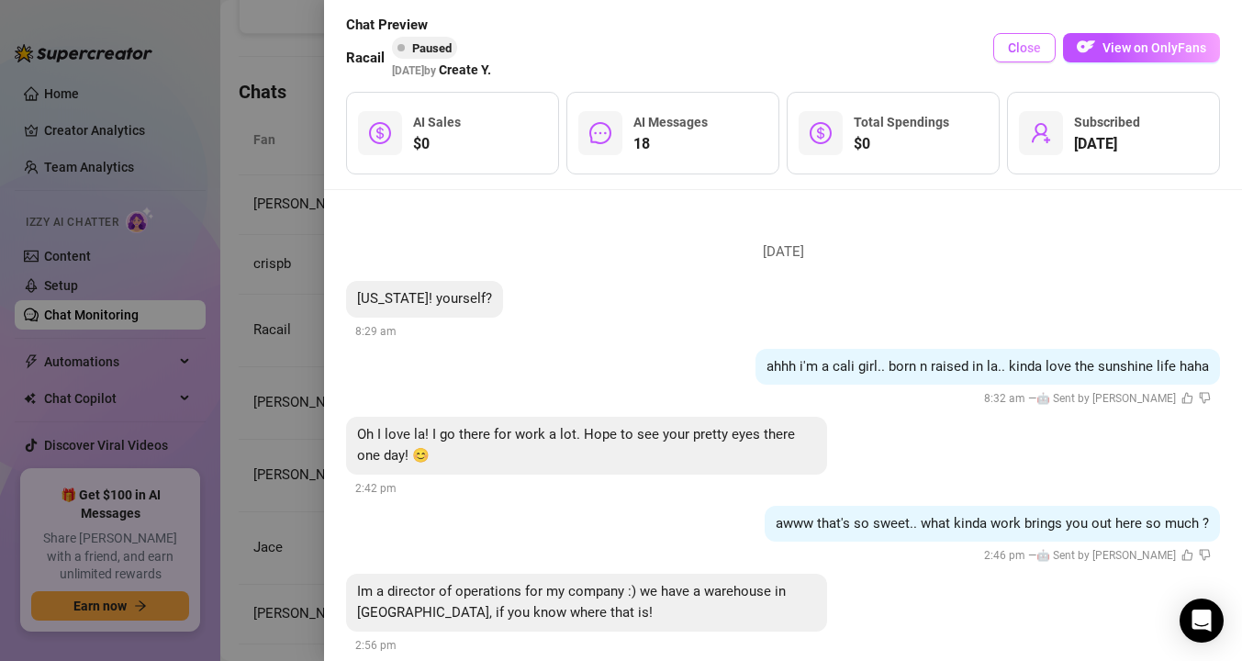
click at [1025, 50] on span "Close" at bounding box center [1024, 47] width 33 height 15
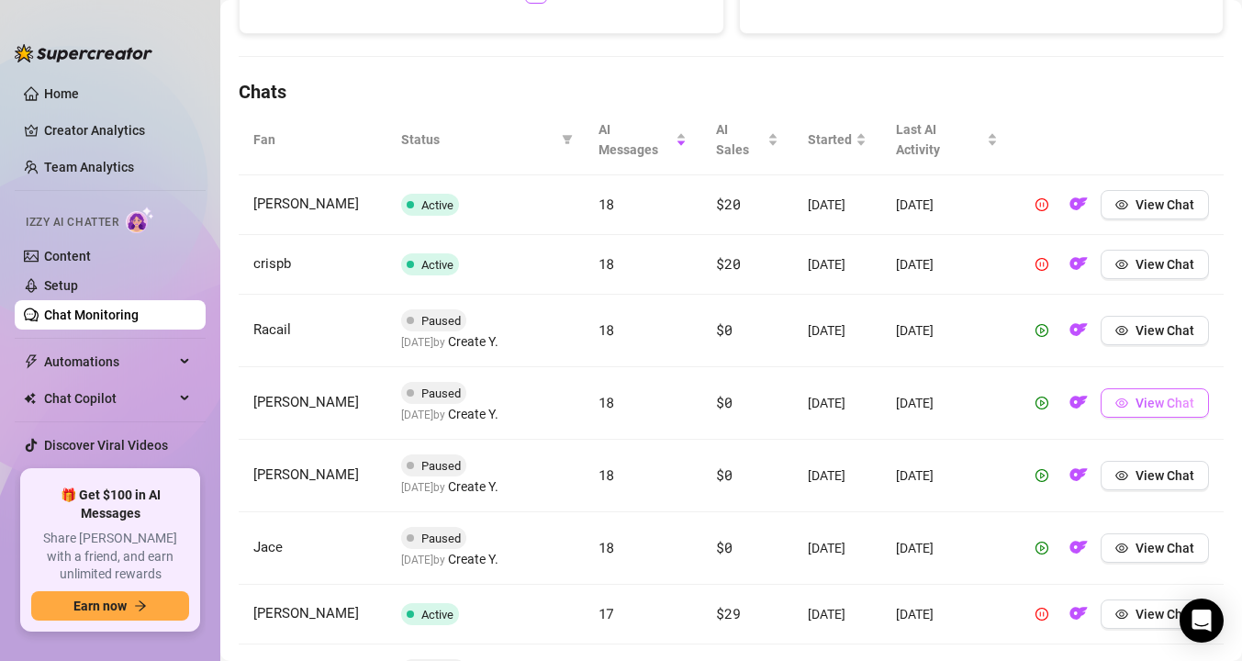
click at [1129, 418] on button "View Chat" at bounding box center [1155, 402] width 108 height 29
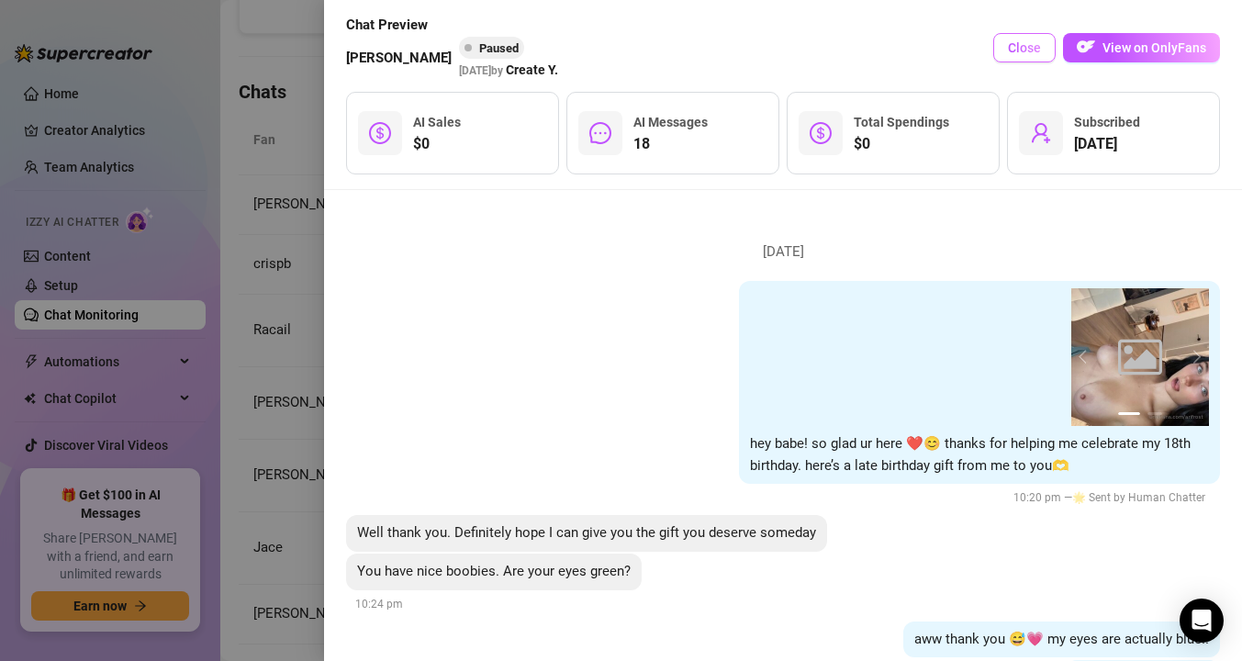
click at [1038, 54] on span "Close" at bounding box center [1024, 47] width 33 height 15
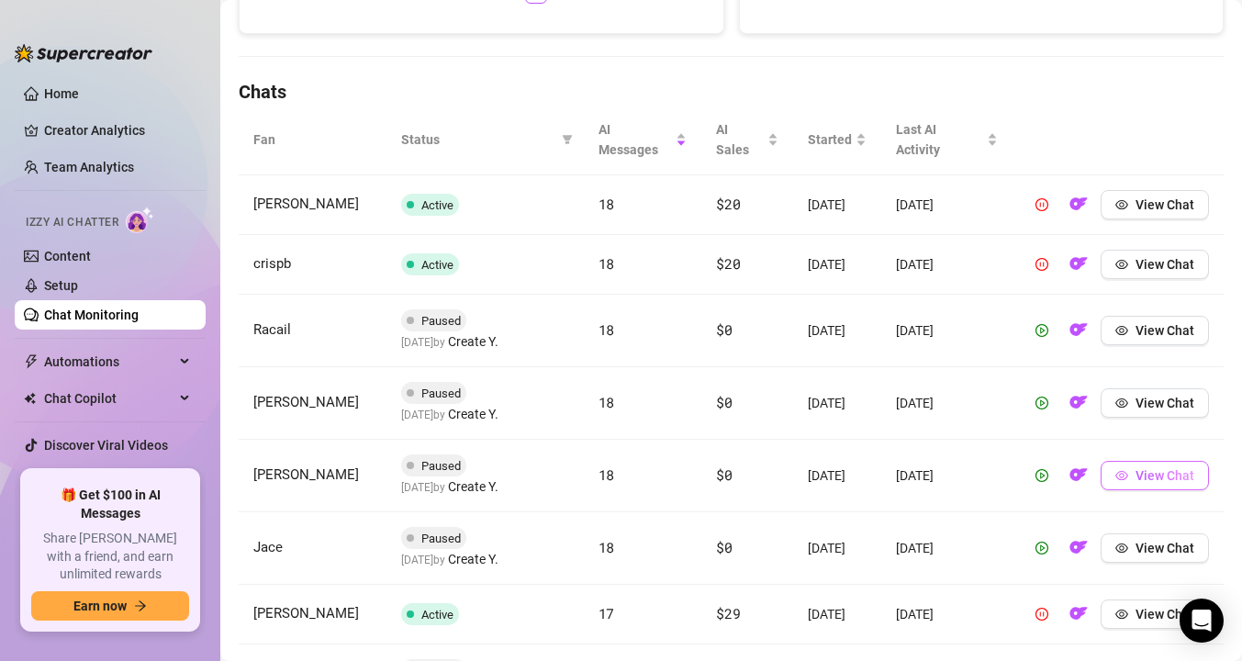
click at [1118, 482] on icon "eye" at bounding box center [1121, 475] width 13 height 13
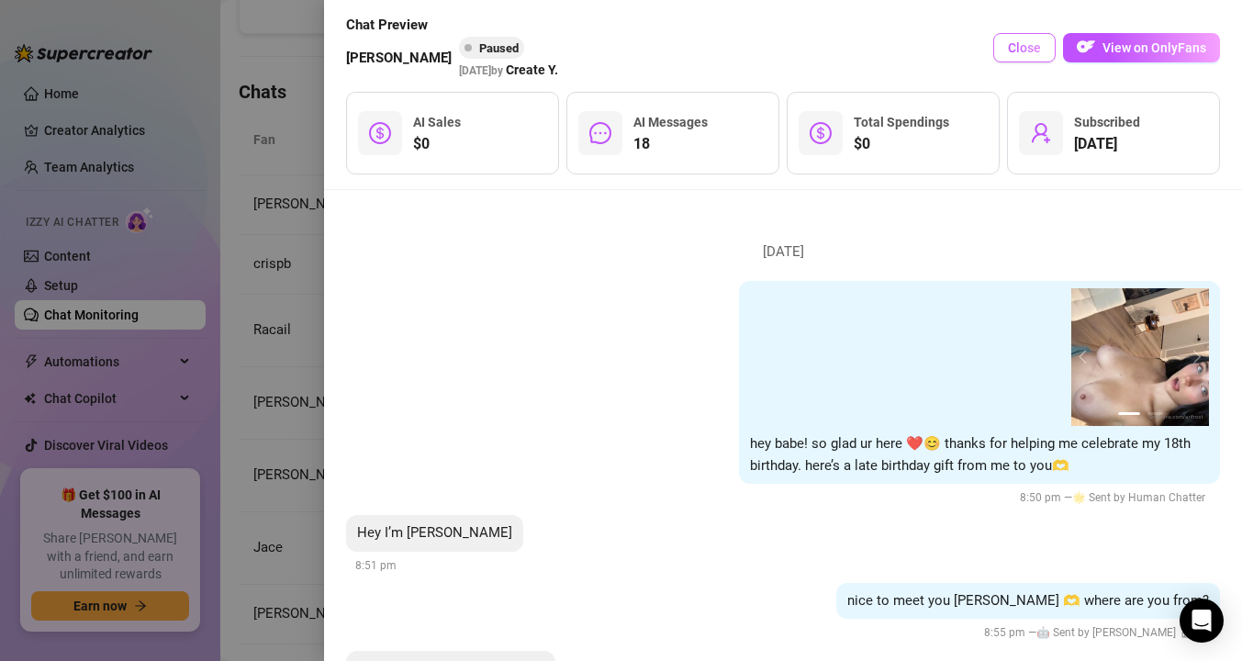
click at [1006, 51] on button "Close" at bounding box center [1024, 47] width 62 height 29
